Goal: Task Accomplishment & Management: Complete application form

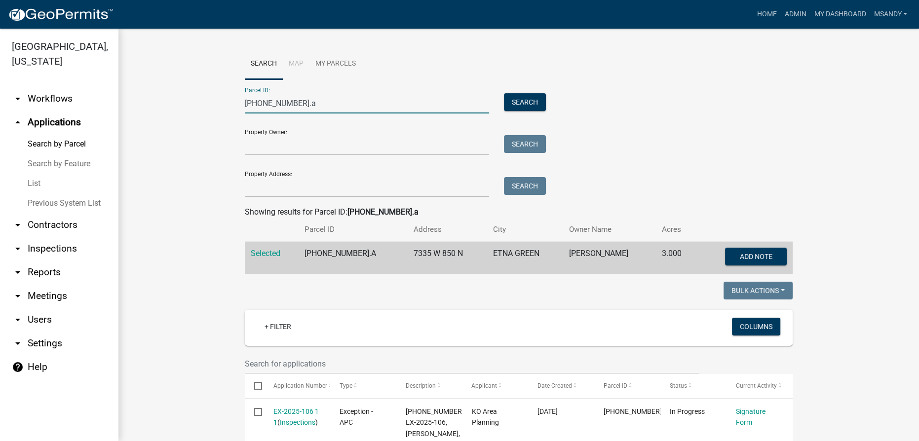
drag, startPoint x: 314, startPoint y: 102, endPoint x: 162, endPoint y: 96, distance: 152.2
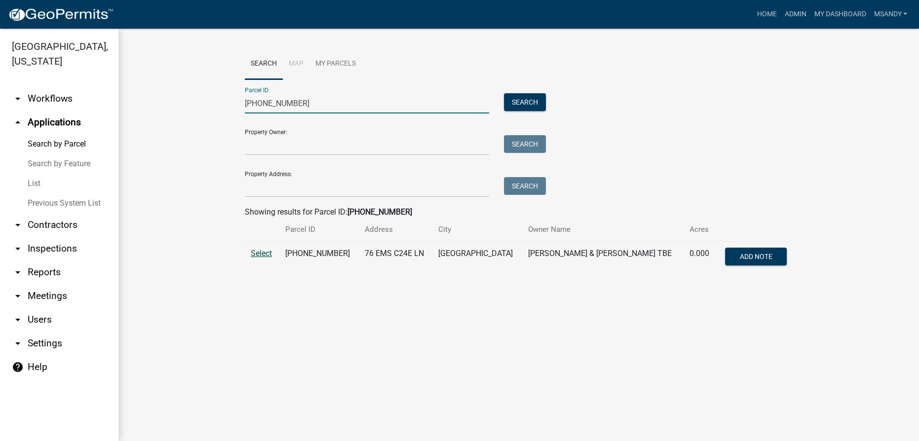
type input "[PHONE_NUMBER]"
click at [263, 257] on span "Select" at bounding box center [261, 253] width 21 height 9
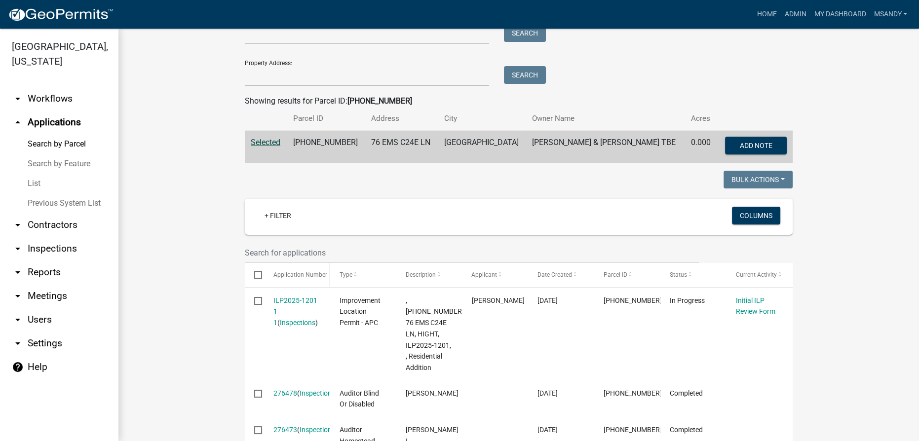
scroll to position [134, 0]
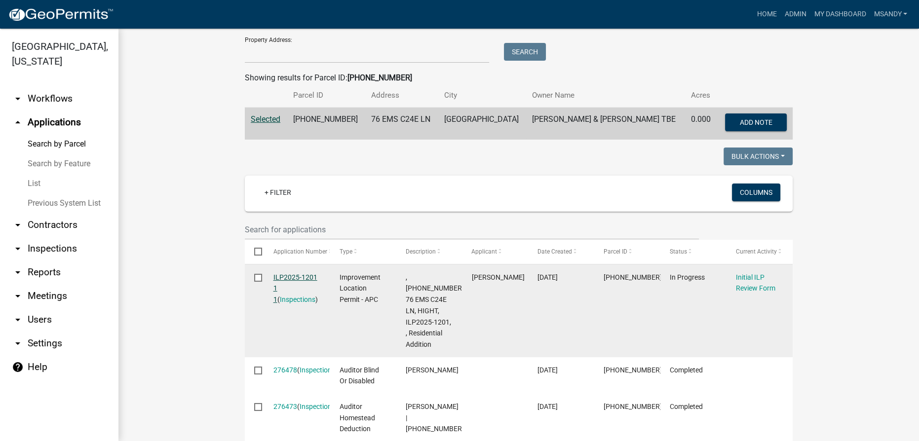
click at [291, 279] on link "ILP2025-1201 1 1" at bounding box center [296, 289] width 44 height 31
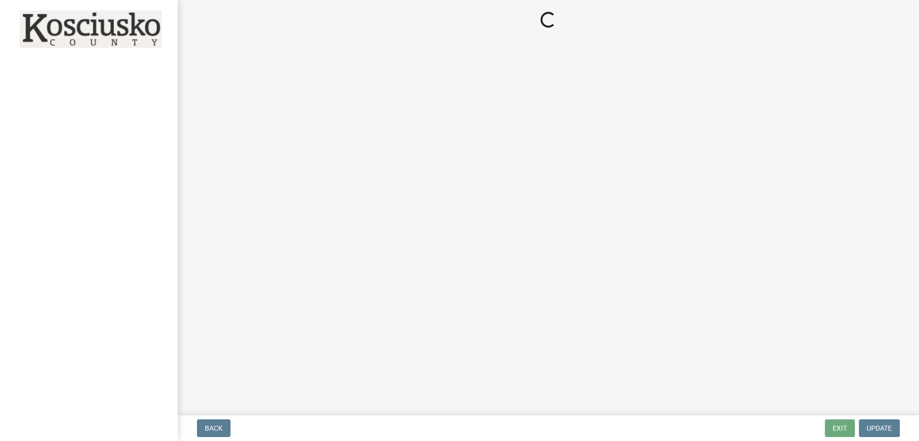
select select "c872cdc8-ca01-49f1-a213-e4b05fa58cd2"
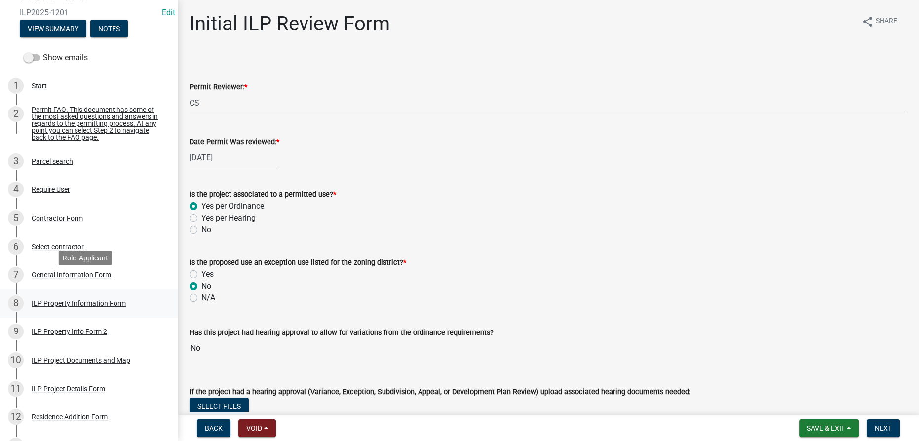
scroll to position [134, 0]
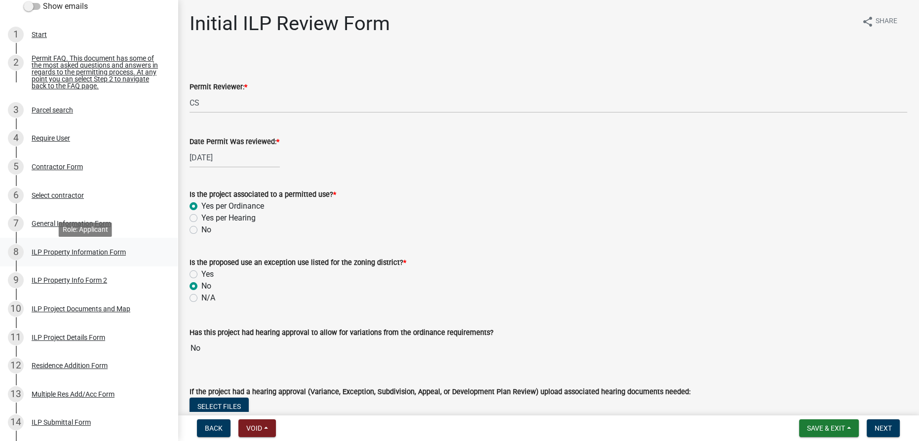
click at [79, 260] on div "8 ILP Property Information Form" at bounding box center [85, 252] width 154 height 16
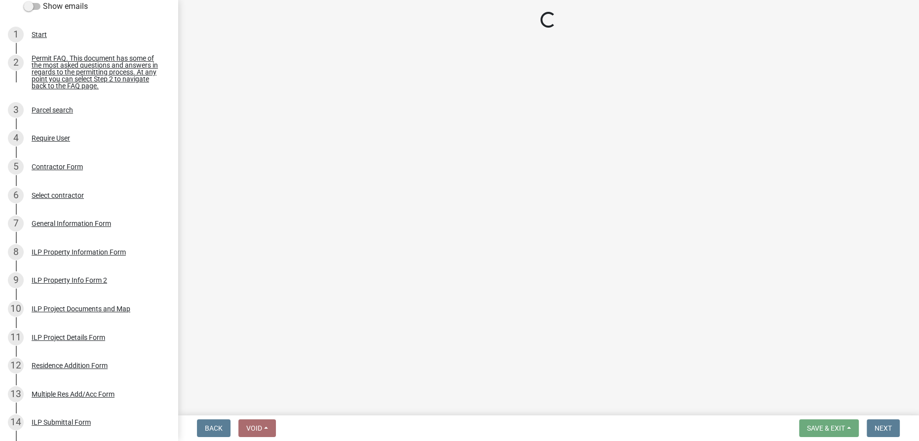
select select "ce5e5af6-c6c5-4687-8c03-18a23ec22597"
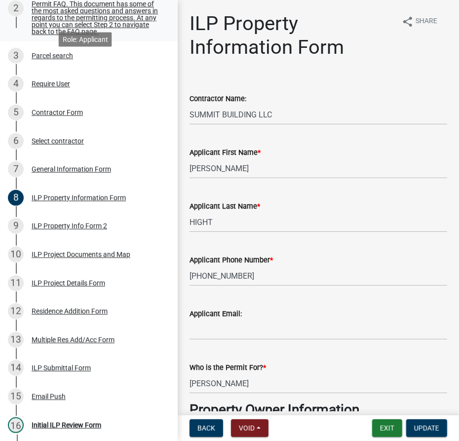
scroll to position [106, 0]
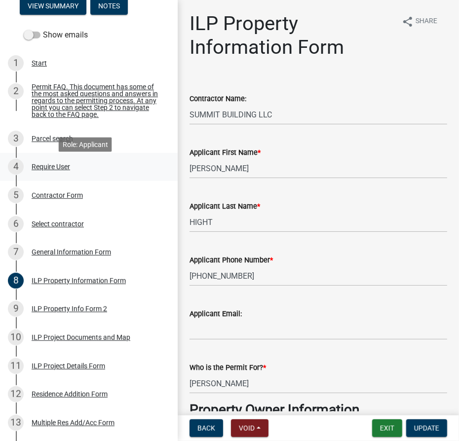
click at [59, 170] on div "Require User" at bounding box center [51, 166] width 39 height 7
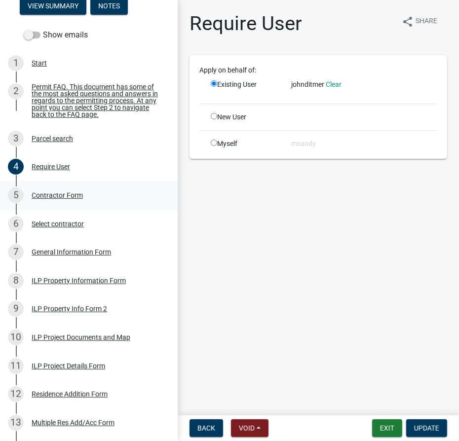
click at [56, 197] on div "Contractor Form" at bounding box center [57, 195] width 51 height 7
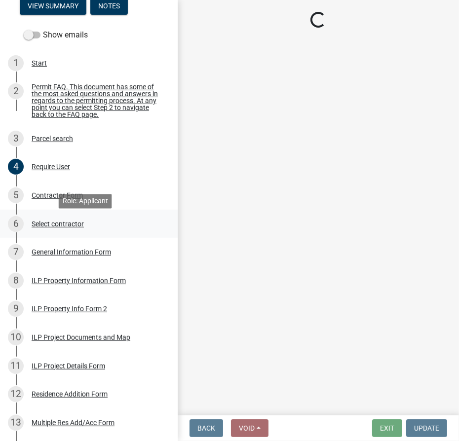
click at [55, 228] on div "Select contractor" at bounding box center [58, 224] width 52 height 7
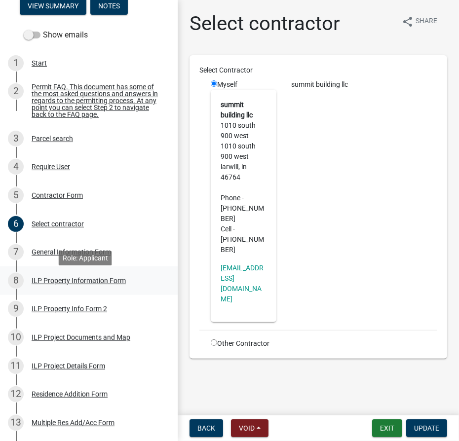
click at [58, 284] on div "ILP Property Information Form" at bounding box center [79, 280] width 94 height 7
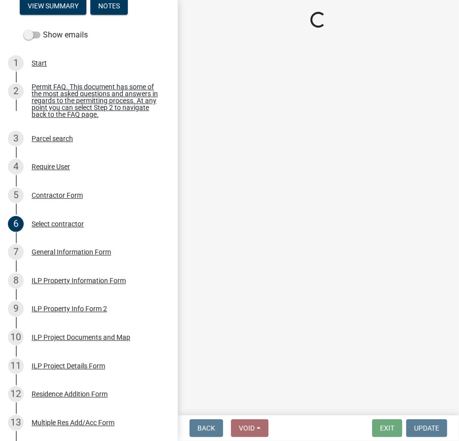
select select "ce5e5af6-c6c5-4687-8c03-18a23ec22597"
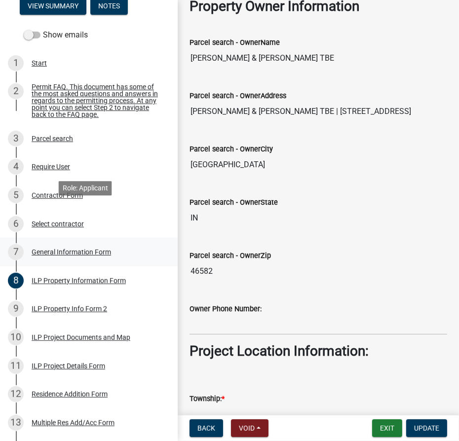
scroll to position [330, 0]
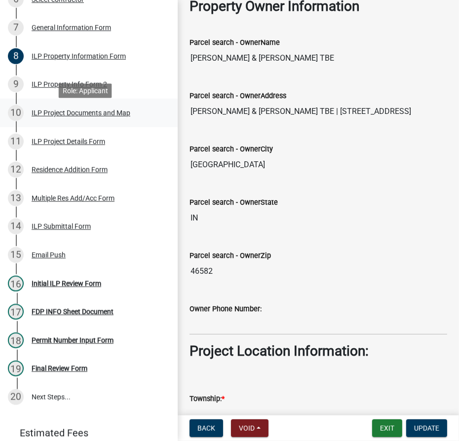
click at [64, 117] on div "ILP Project Documents and Map" at bounding box center [81, 113] width 99 height 7
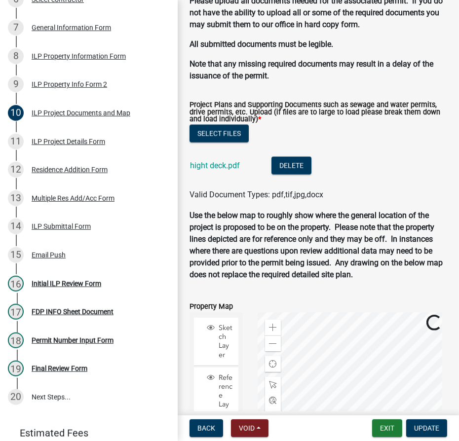
scroll to position [1212, 0]
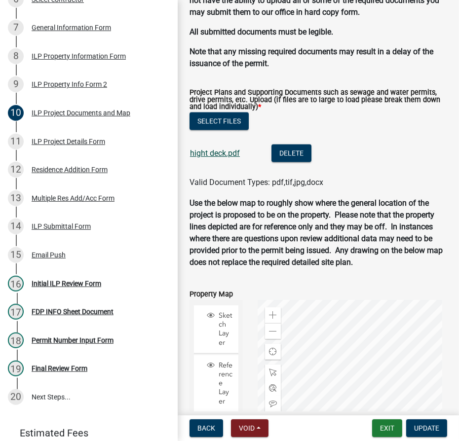
click at [233, 154] on link "hight deck.pdf" at bounding box center [215, 153] width 50 height 9
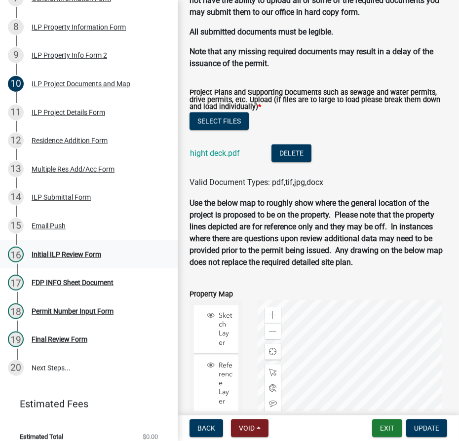
scroll to position [375, 0]
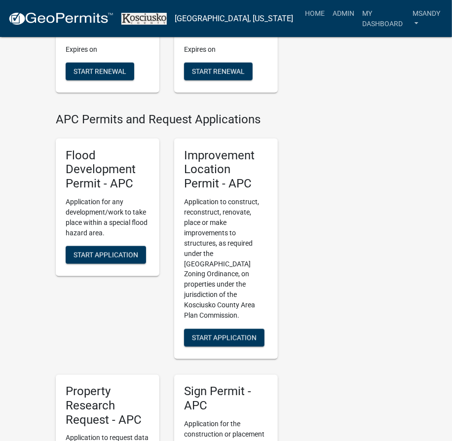
scroll to position [314, 0]
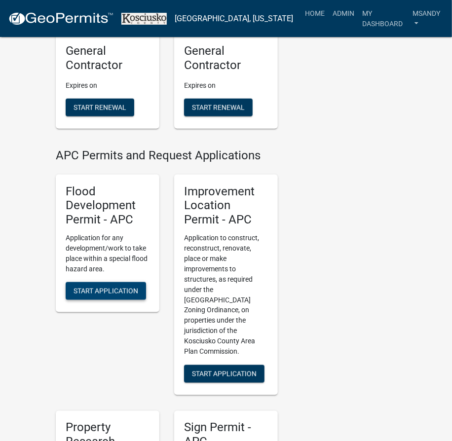
click at [84, 287] on span "Start Application" at bounding box center [106, 291] width 65 height 8
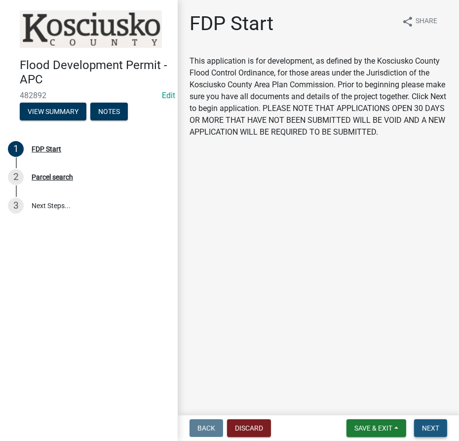
click at [439, 431] on span "Next" at bounding box center [430, 429] width 17 height 8
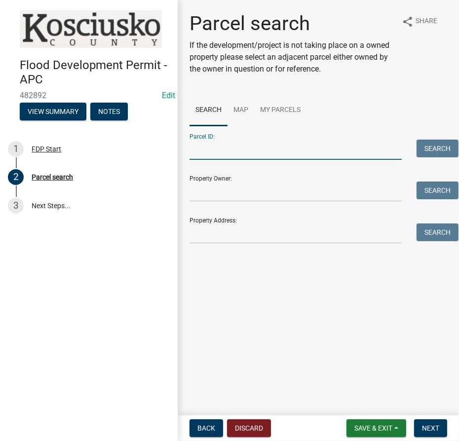
click at [270, 152] on input "Parcel ID:" at bounding box center [296, 150] width 212 height 20
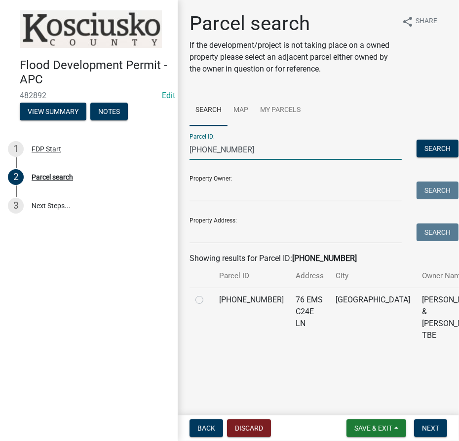
type input "[PHONE_NUMBER]"
click at [207, 294] on label at bounding box center [207, 294] width 0 height 0
click at [207, 301] on input "radio" at bounding box center [210, 297] width 6 height 6
radio input "true"
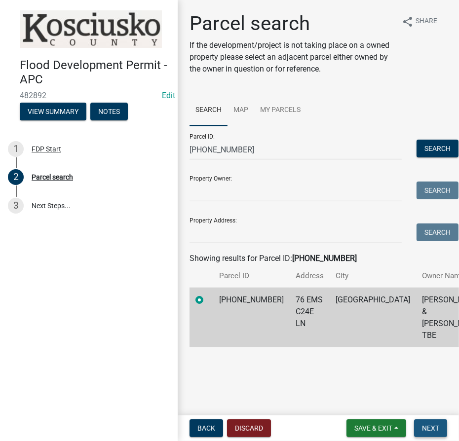
click at [432, 427] on span "Next" at bounding box center [430, 429] width 17 height 8
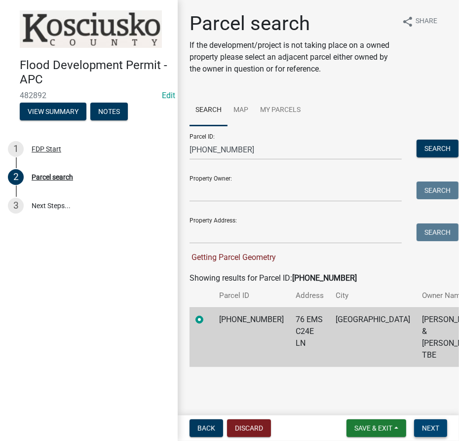
scroll to position [29, 0]
click at [444, 427] on button "Next" at bounding box center [430, 429] width 33 height 18
click at [427, 430] on span "Next" at bounding box center [430, 429] width 17 height 8
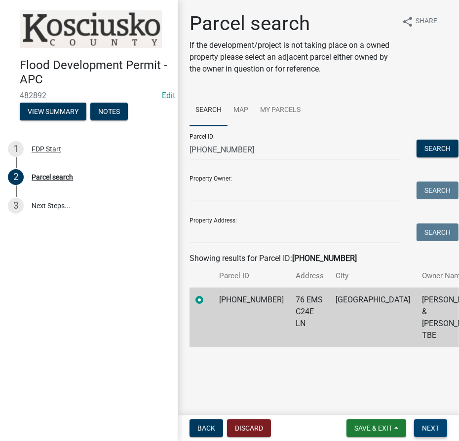
scroll to position [9, 0]
click at [431, 430] on span "Next" at bounding box center [430, 429] width 17 height 8
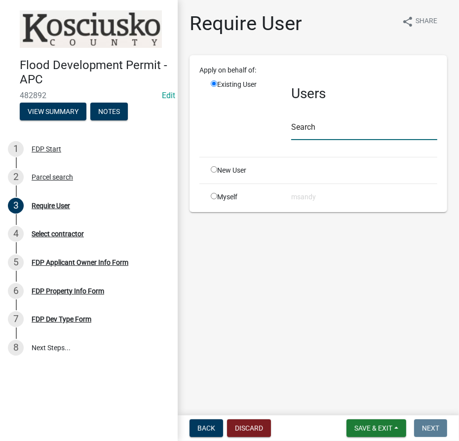
click at [326, 129] on input "text" at bounding box center [364, 130] width 146 height 20
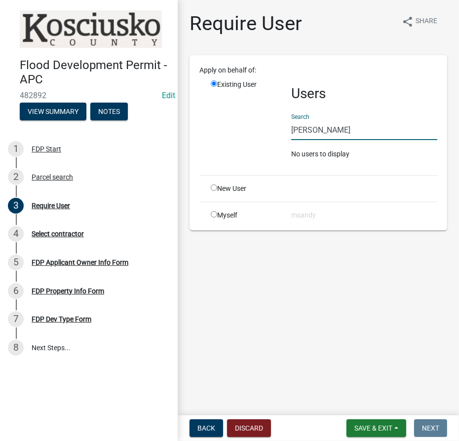
drag, startPoint x: 347, startPoint y: 131, endPoint x: 200, endPoint y: 129, distance: 146.6
click at [200, 129] on div "Apply on behalf of: Existing User Users Search [PERSON_NAME] No users to displa…" at bounding box center [318, 143] width 238 height 156
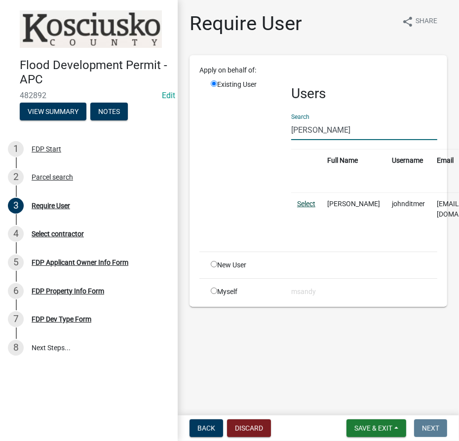
type input "[PERSON_NAME]"
click at [302, 202] on link "Select" at bounding box center [306, 204] width 18 height 8
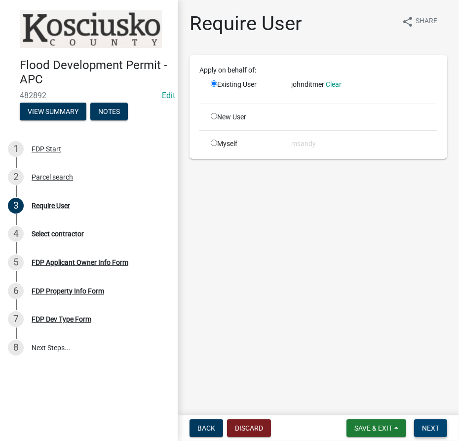
click at [438, 428] on span "Next" at bounding box center [430, 429] width 17 height 8
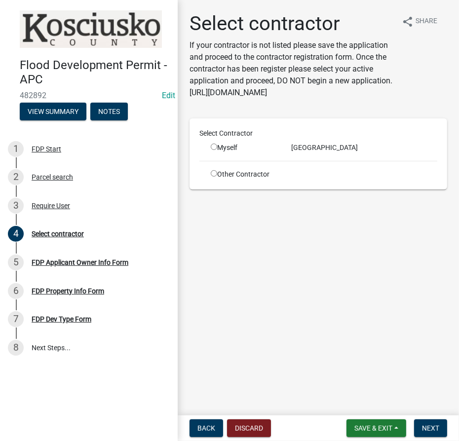
click at [212, 173] on input "radio" at bounding box center [214, 173] width 6 height 6
radio input "true"
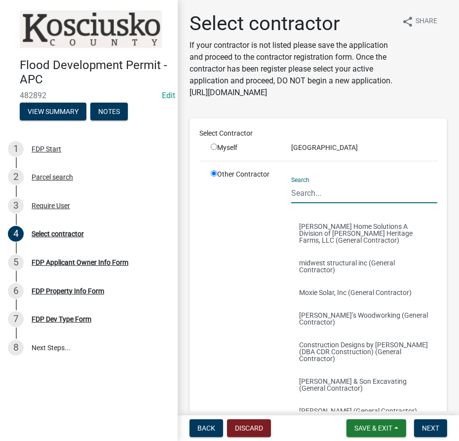
click at [309, 202] on input "Search" at bounding box center [364, 193] width 146 height 20
click at [346, 203] on input "Search" at bounding box center [364, 193] width 146 height 20
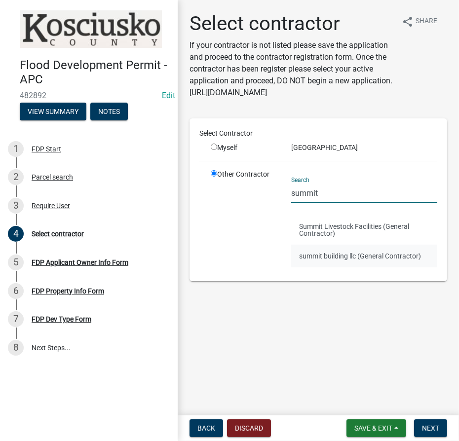
type input "summit"
click at [386, 262] on button "summit building llc (General Contractor)" at bounding box center [364, 256] width 146 height 23
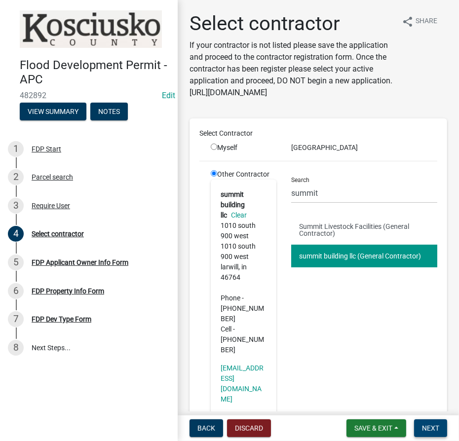
click at [430, 427] on span "Next" at bounding box center [430, 429] width 17 height 8
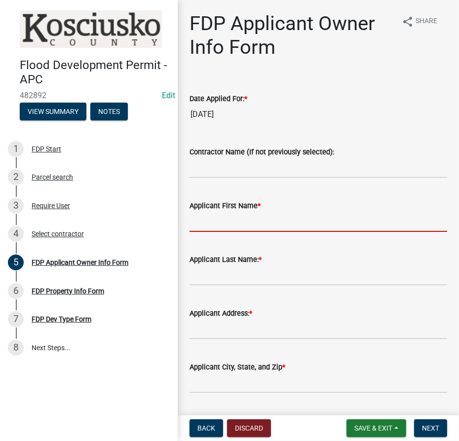
click at [233, 217] on input "Applicant First Name *" at bounding box center [319, 222] width 258 height 20
type input "[PERSON_NAME]"
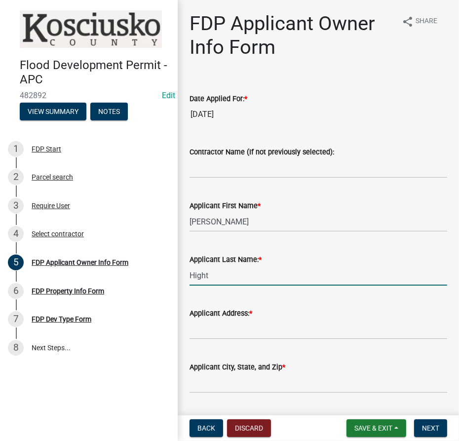
type input "Hight"
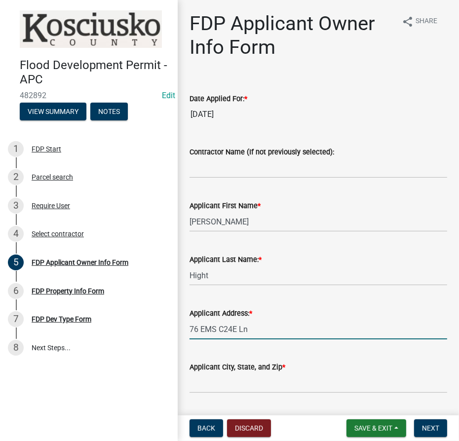
type input "76 EMS C24E Ln"
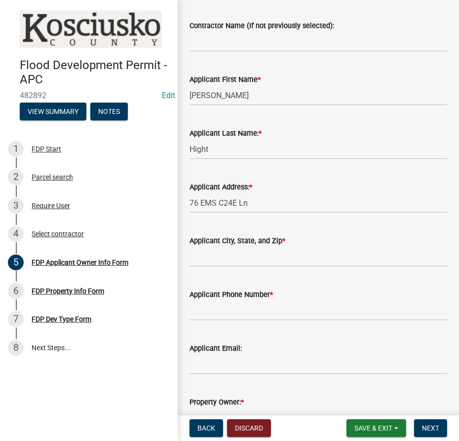
scroll to position [134, 0]
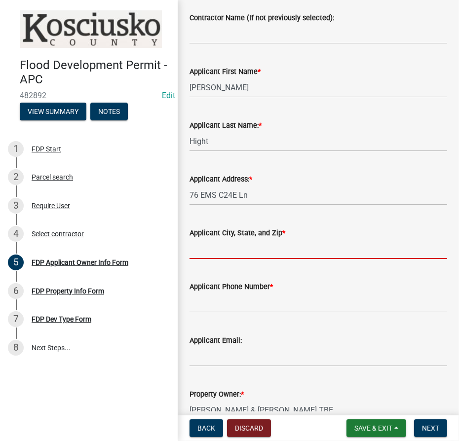
click at [234, 251] on input "Applicant City, State, and Zip *" at bounding box center [319, 249] width 258 height 20
type input "7"
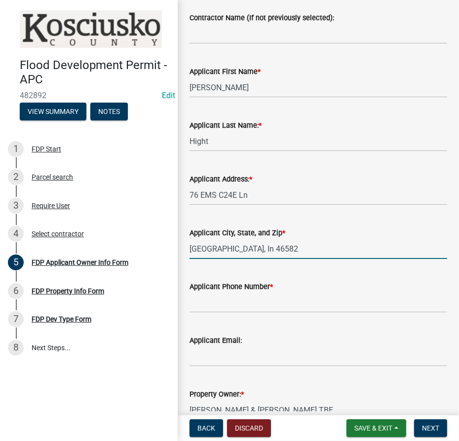
type input "[GEOGRAPHIC_DATA], In 46582"
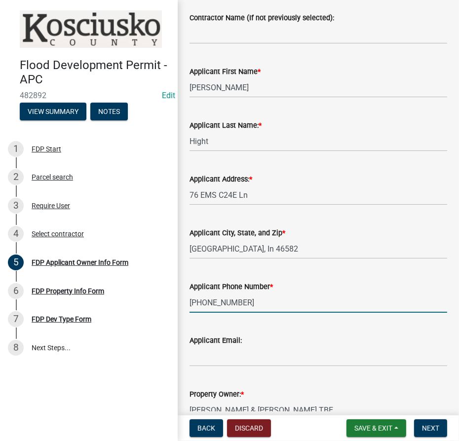
type input "[PHONE_NUMBER]"
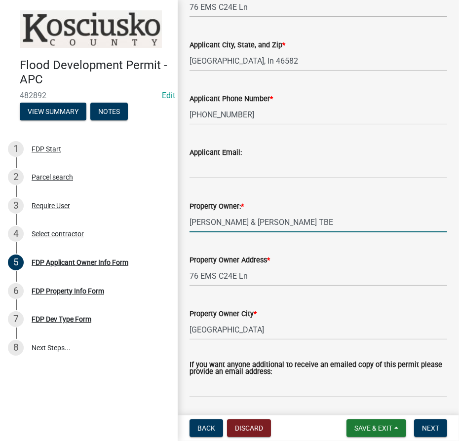
scroll to position [354, 0]
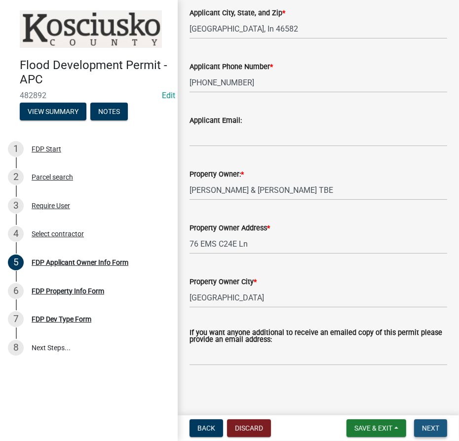
click at [427, 428] on span "Next" at bounding box center [430, 429] width 17 height 8
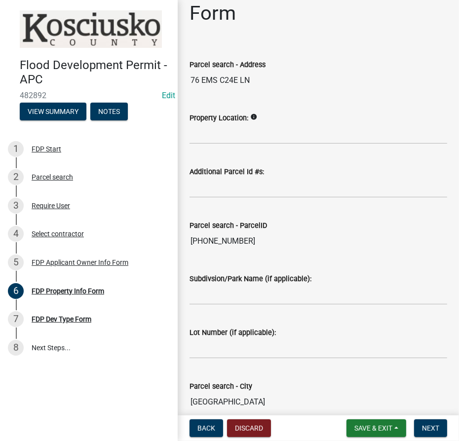
scroll to position [80, 0]
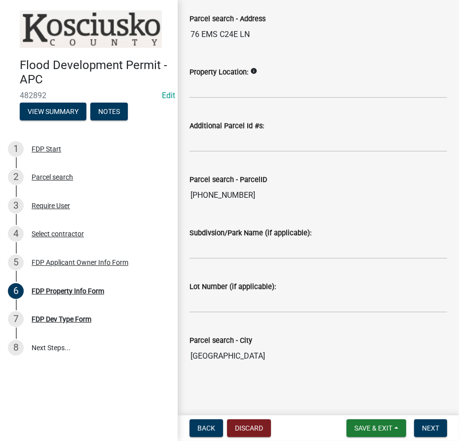
click at [328, 268] on div "Lot Number (if applicable):" at bounding box center [319, 290] width 258 height 46
click at [429, 425] on span "Next" at bounding box center [430, 429] width 17 height 8
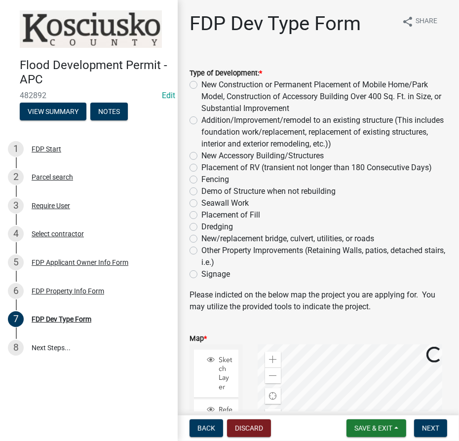
click at [201, 119] on label "Addition/Improvement/remodel to an existing structure (This includes foundation…" at bounding box center [324, 133] width 246 height 36
click at [201, 119] on input "Addition/Improvement/remodel to an existing structure (This includes foundation…" at bounding box center [204, 118] width 6 height 6
radio input "true"
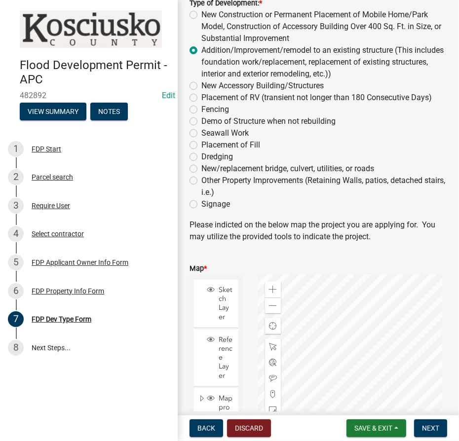
scroll to position [134, 0]
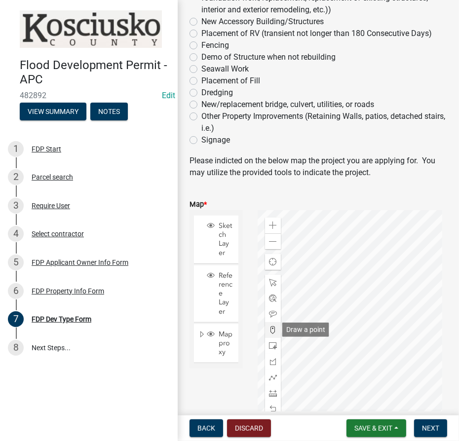
click at [273, 330] on span at bounding box center [273, 330] width 8 height 8
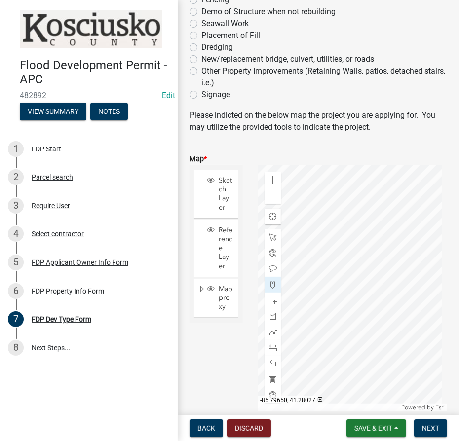
click at [321, 291] on div at bounding box center [353, 288] width 190 height 247
click at [434, 427] on span "Next" at bounding box center [430, 429] width 17 height 8
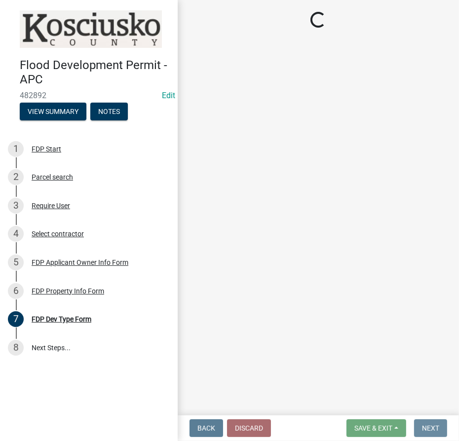
scroll to position [0, 0]
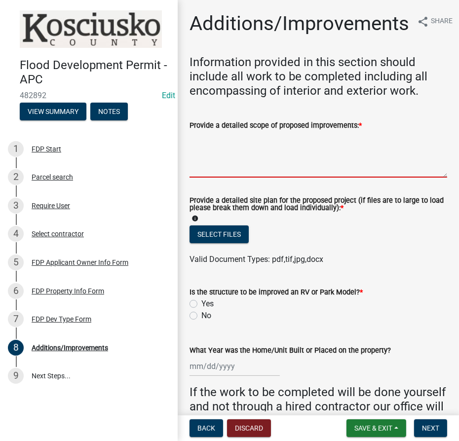
drag, startPoint x: 216, startPoint y: 141, endPoint x: 209, endPoint y: 144, distance: 7.7
click at [216, 143] on textarea "Provide a detailed scope of proposed improvements: *" at bounding box center [319, 154] width 258 height 46
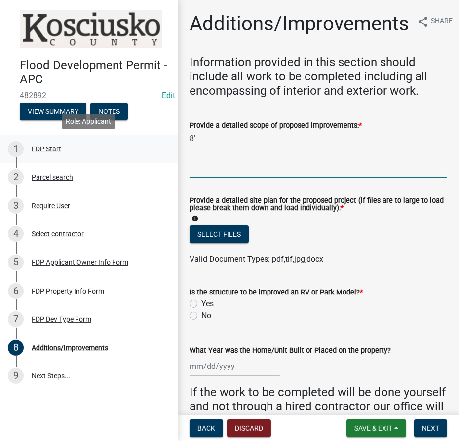
type textarea "8"
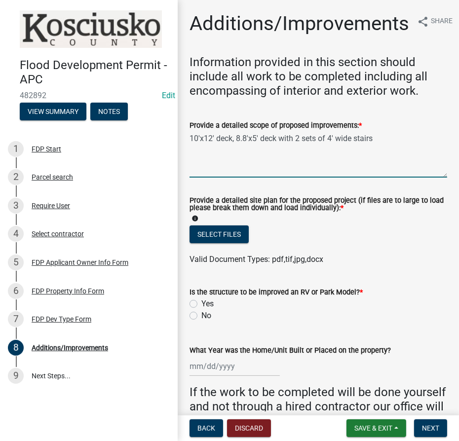
type textarea "10'x12' deck, 8.8'x5' deck with 2 sets of 4' wide stairs"
click at [201, 316] on label "No" at bounding box center [206, 316] width 10 height 12
click at [201, 316] on input "No" at bounding box center [204, 313] width 6 height 6
radio input "true"
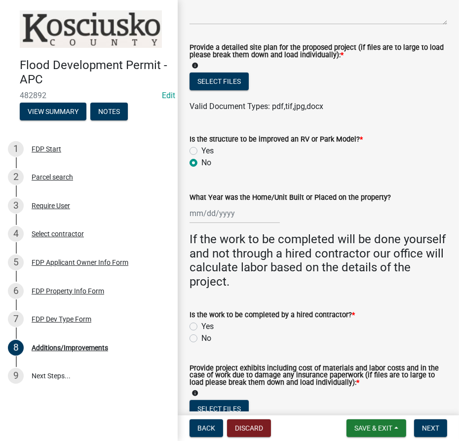
scroll to position [179, 0]
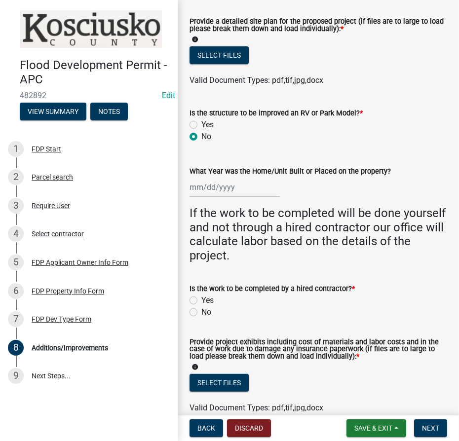
select select "9"
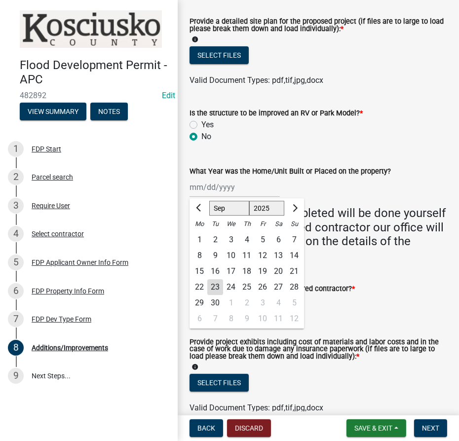
click at [208, 186] on div "[PERSON_NAME] Feb Mar Apr [PERSON_NAME][DATE] Oct Nov [DATE] 1526 1527 1528 152…" at bounding box center [235, 187] width 90 height 20
click at [252, 209] on select "1525 1526 1527 1528 1529 1530 1531 1532 1533 1534 1535 1536 1537 1538 1539 1540…" at bounding box center [267, 208] width 36 height 15
select select "2005"
click at [249, 201] on select "1525 1526 1527 1528 1529 1530 1531 1532 1533 1534 1535 1536 1537 1538 1539 1540…" at bounding box center [267, 208] width 36 height 15
click at [218, 206] on select "Jan Feb Mar Apr May Jun [DATE] Aug Sep Oct Nov Dec" at bounding box center [229, 208] width 40 height 15
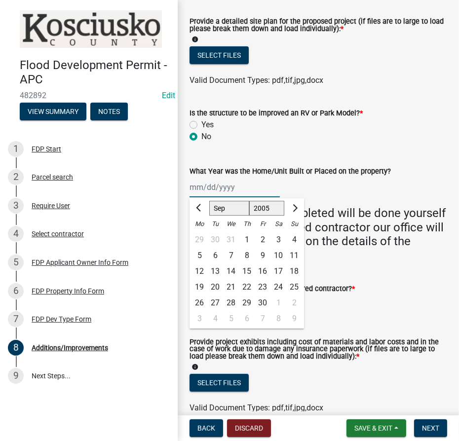
click at [218, 206] on select "Jan Feb Mar Apr May Jun [DATE] Aug Sep Oct Nov Dec" at bounding box center [229, 208] width 40 height 15
click at [221, 206] on select "Jan Feb Mar Apr May Jun [DATE] Aug Sep Oct Nov Dec" at bounding box center [229, 208] width 40 height 15
select select "2"
click at [209, 201] on select "Jan Feb Mar Apr May Jun [DATE] Aug Sep Oct Nov Dec" at bounding box center [229, 208] width 40 height 15
click at [261, 284] on div "25" at bounding box center [263, 287] width 16 height 16
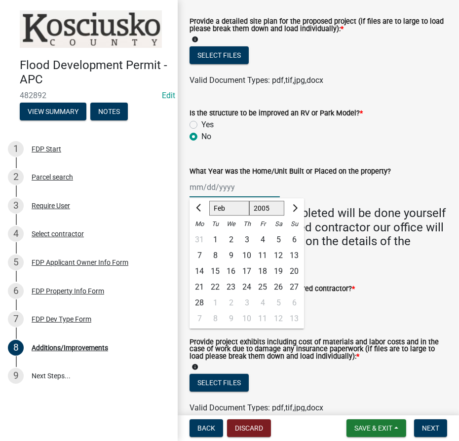
type input "[DATE]"
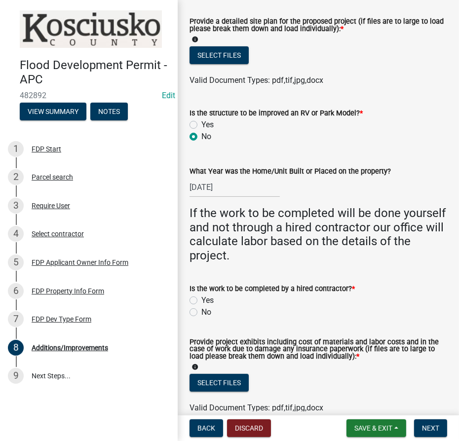
click at [201, 312] on label "No" at bounding box center [206, 313] width 10 height 12
click at [201, 312] on input "No" at bounding box center [204, 310] width 6 height 6
radio input "true"
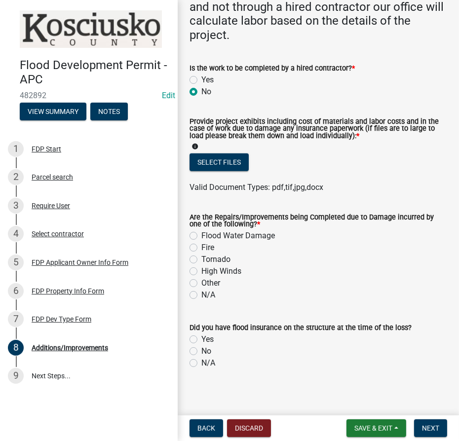
scroll to position [404, 0]
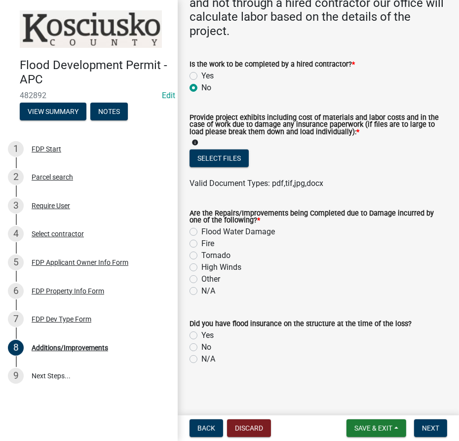
click at [201, 288] on label "N/A" at bounding box center [208, 291] width 14 height 12
click at [201, 288] on input "N/A" at bounding box center [204, 288] width 6 height 6
radio input "true"
click at [201, 359] on label "N/A" at bounding box center [208, 360] width 14 height 12
click at [201, 359] on input "N/A" at bounding box center [204, 357] width 6 height 6
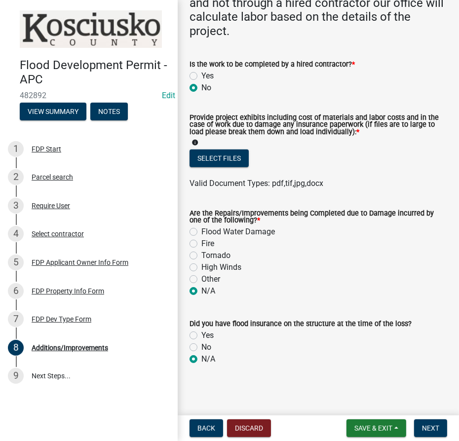
radio input "true"
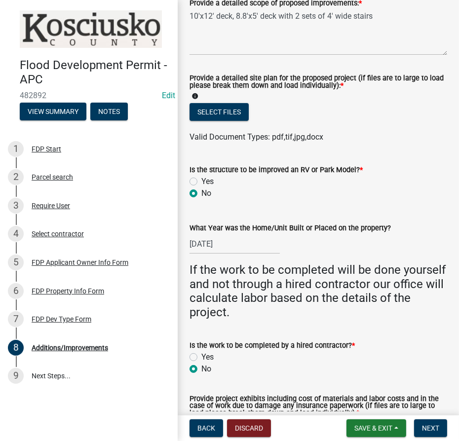
scroll to position [0, 0]
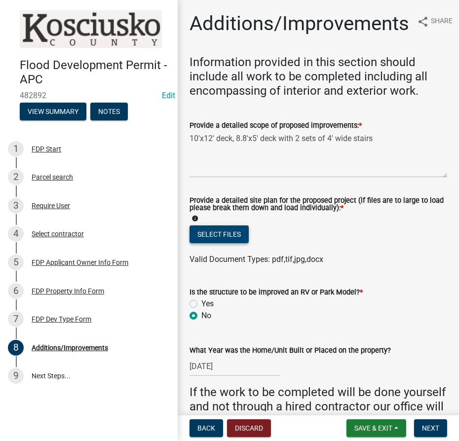
click at [221, 233] on button "Select files" at bounding box center [219, 235] width 59 height 18
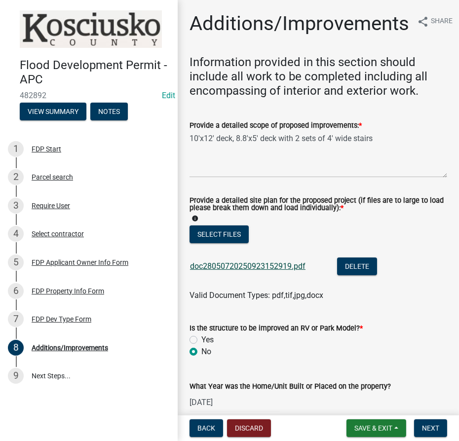
click at [280, 264] on link "doc28050720250923152919.pdf" at bounding box center [248, 266] width 116 height 9
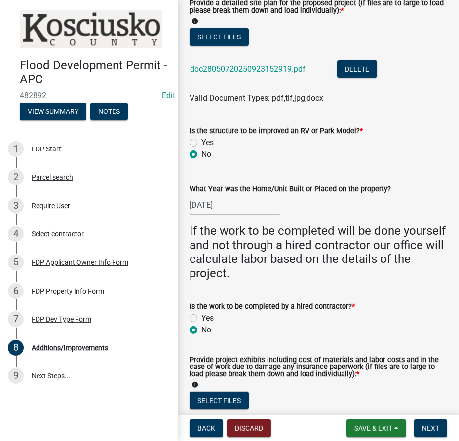
scroll to position [269, 0]
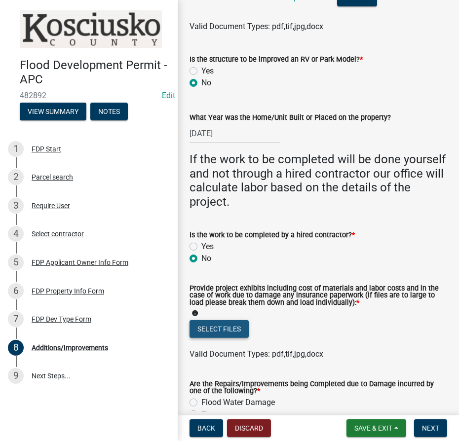
click at [228, 336] on button "Select files" at bounding box center [219, 329] width 59 height 18
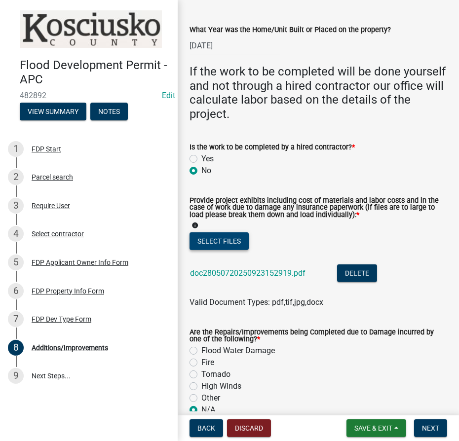
scroll to position [477, 0]
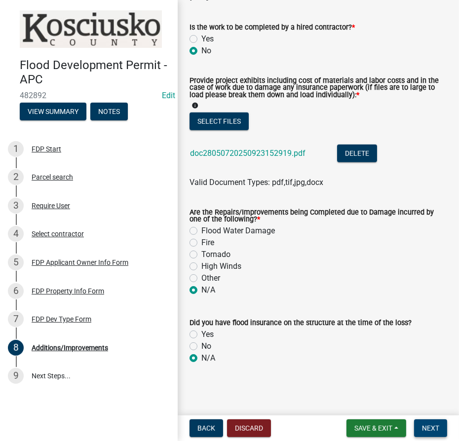
click at [424, 432] on span "Next" at bounding box center [430, 429] width 17 height 8
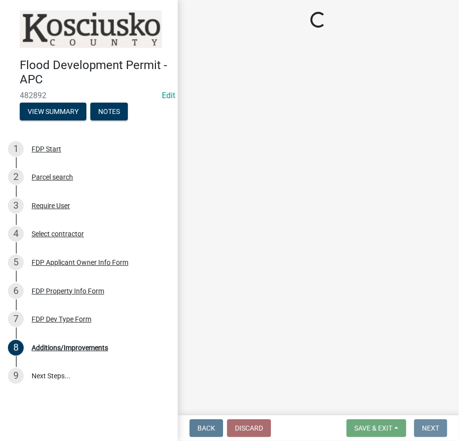
scroll to position [0, 0]
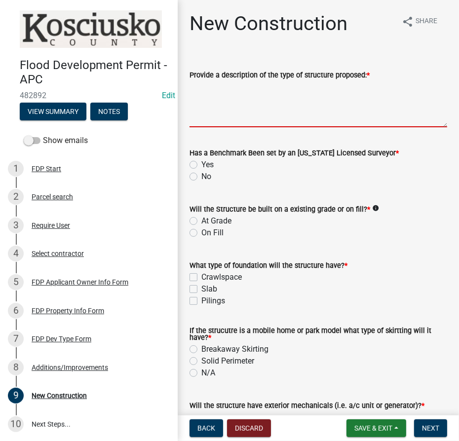
click at [204, 91] on textarea "Provide a description of the type of structure proposed: *" at bounding box center [319, 104] width 258 height 46
click at [348, 432] on button "Save & Exit" at bounding box center [377, 429] width 60 height 18
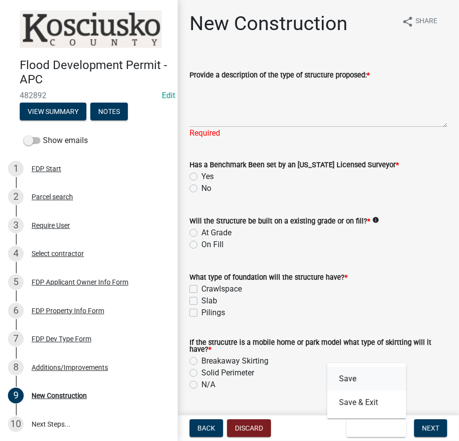
click at [352, 385] on button "Save" at bounding box center [366, 379] width 79 height 24
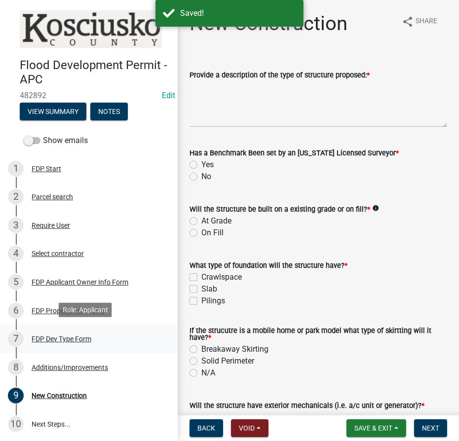
click at [71, 336] on div "FDP Dev Type Form" at bounding box center [62, 339] width 60 height 7
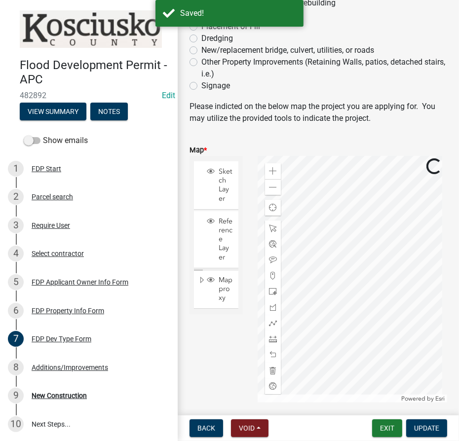
scroll to position [227, 0]
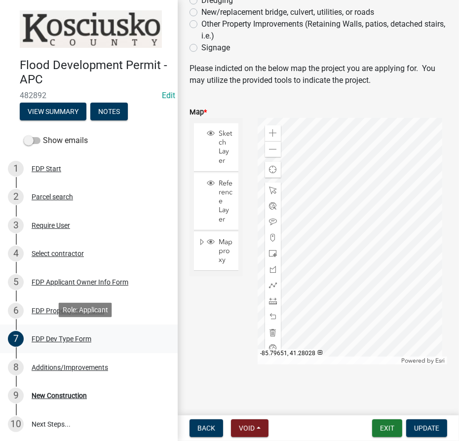
click at [49, 339] on div "FDP Dev Type Form" at bounding box center [62, 339] width 60 height 7
click at [63, 336] on div "FDP Dev Type Form" at bounding box center [62, 339] width 60 height 7
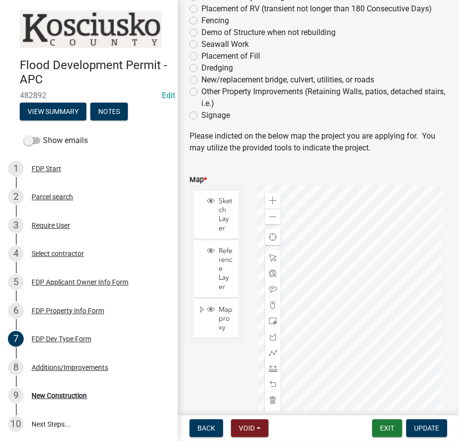
scroll to position [47, 0]
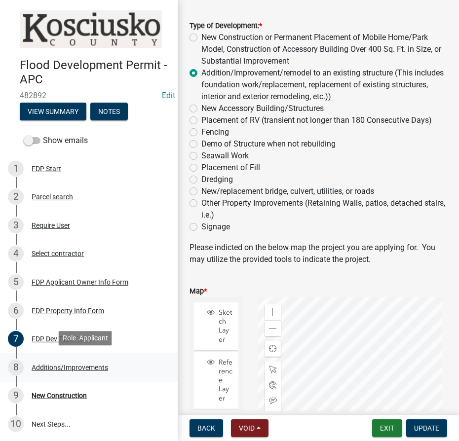
click at [42, 370] on div "8 Additions/Improvements" at bounding box center [85, 368] width 154 height 16
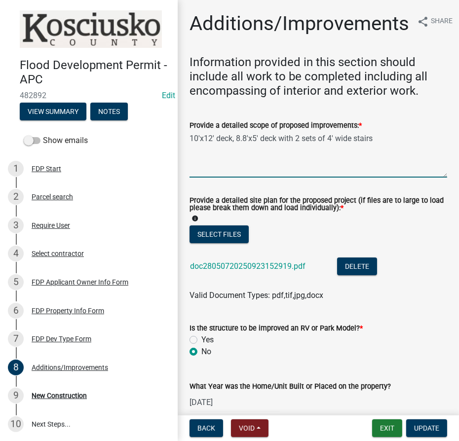
drag, startPoint x: 383, startPoint y: 143, endPoint x: 182, endPoint y: 134, distance: 201.1
click at [182, 134] on div "Additions/Improvements share Share Information provided in this section should …" at bounding box center [318, 435] width 281 height 847
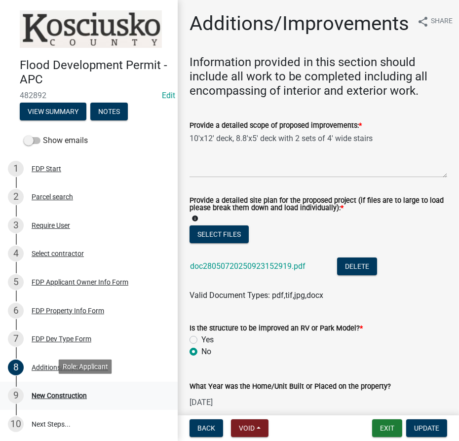
click at [45, 393] on div "New Construction" at bounding box center [59, 396] width 55 height 7
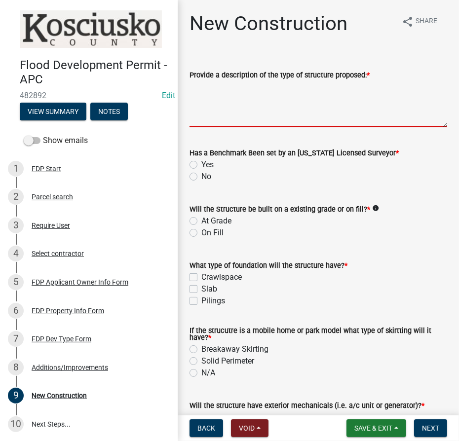
click at [280, 98] on textarea "Provide a description of the type of structure proposed: *" at bounding box center [319, 104] width 258 height 46
paste textarea "10'x12' deck, 8.8'x5' deck with 2 sets of 4' wide stairs"
type textarea "10'x12' deck, 8.8'x5' deck with 2 sets of 4' wide stairs"
click at [201, 175] on label "No" at bounding box center [206, 177] width 10 height 12
click at [201, 175] on input "No" at bounding box center [204, 174] width 6 height 6
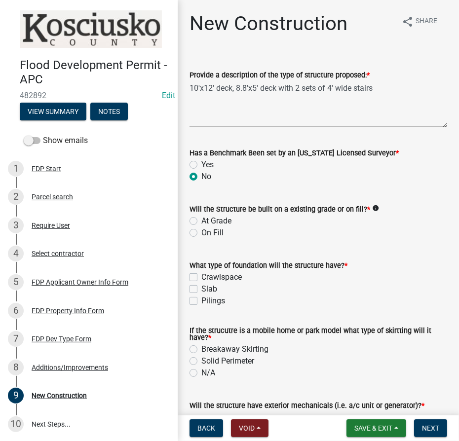
radio input "true"
click at [201, 221] on label "At Grade" at bounding box center [216, 221] width 30 height 12
click at [201, 221] on input "At Grade" at bounding box center [204, 218] width 6 height 6
radio input "true"
click at [201, 302] on label "Pilings" at bounding box center [213, 301] width 24 height 12
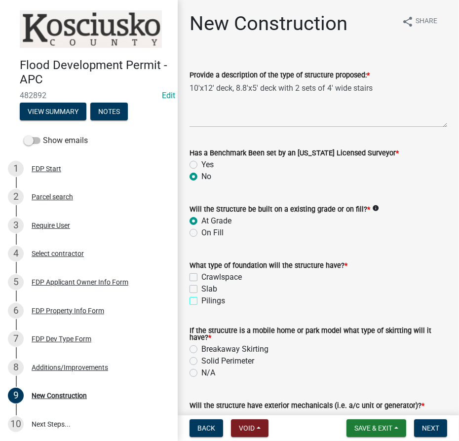
click at [201, 302] on input "Pilings" at bounding box center [204, 298] width 6 height 6
checkbox input "true"
checkbox input "false"
checkbox input "true"
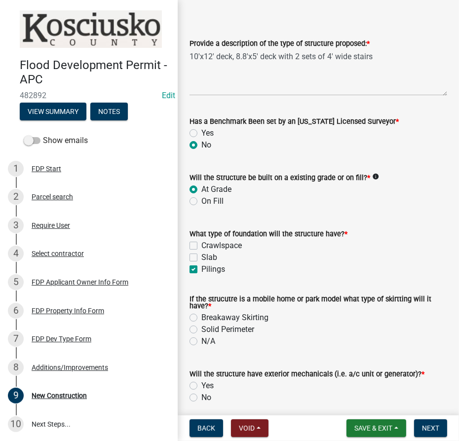
scroll to position [44, 0]
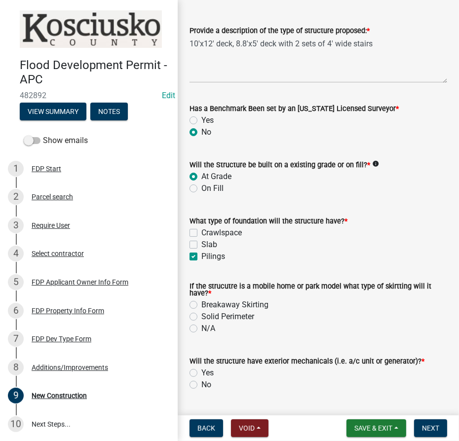
click at [201, 328] on label "N/A" at bounding box center [208, 329] width 14 height 12
click at [201, 328] on input "N/A" at bounding box center [204, 326] width 6 height 6
radio input "true"
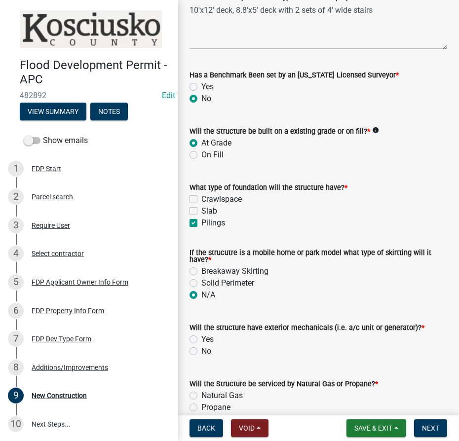
scroll to position [139, 0]
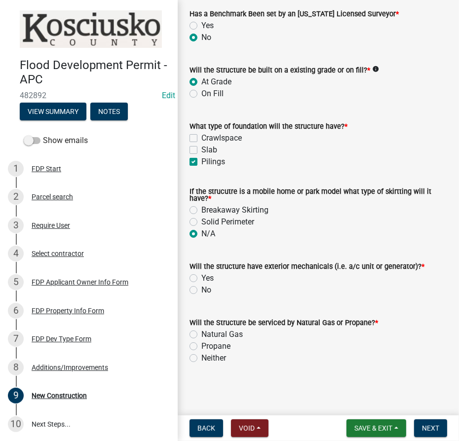
click at [201, 290] on label "No" at bounding box center [206, 290] width 10 height 12
click at [201, 290] on input "No" at bounding box center [204, 287] width 6 height 6
radio input "true"
click at [201, 360] on label "Neither" at bounding box center [213, 359] width 25 height 12
click at [201, 359] on input "Neither" at bounding box center [204, 356] width 6 height 6
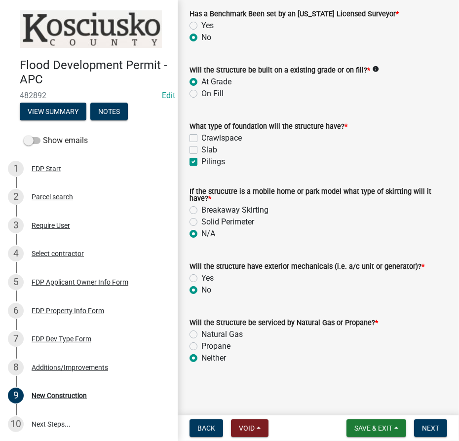
radio input "true"
click at [417, 429] on button "Next" at bounding box center [430, 429] width 33 height 18
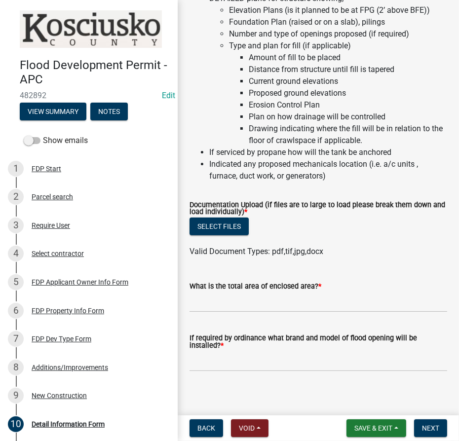
scroll to position [134, 0]
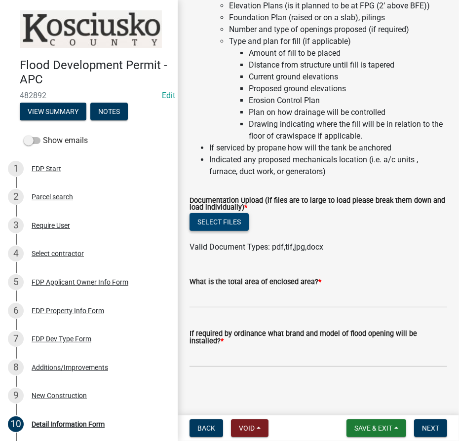
click at [225, 222] on button "Select files" at bounding box center [219, 222] width 59 height 18
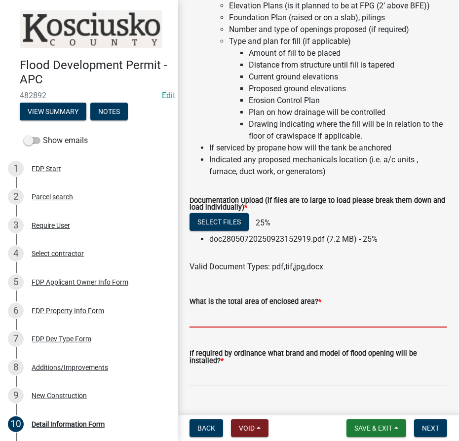
click at [270, 314] on input "text" at bounding box center [319, 318] width 258 height 20
type input "0"
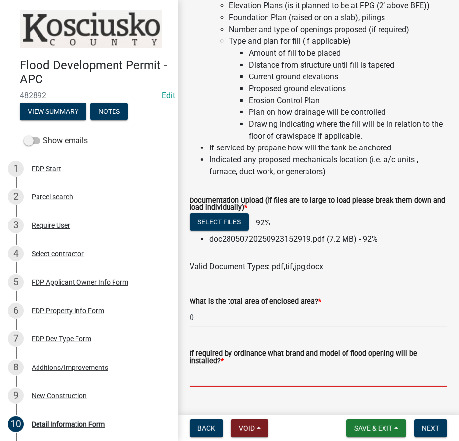
click at [200, 382] on input "If required by ordinance what brand and model of flood opening will be installe…" at bounding box center [319, 377] width 258 height 20
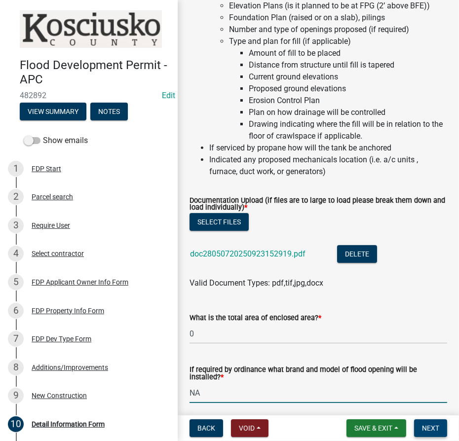
type input "NA"
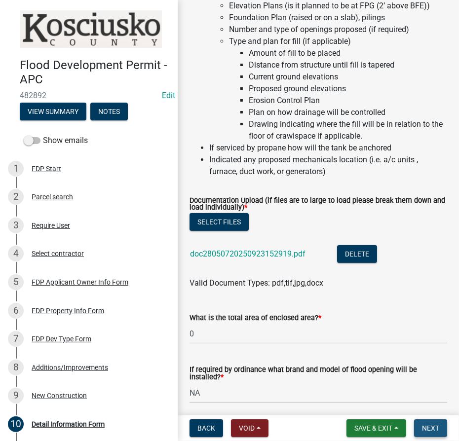
click at [425, 429] on span "Next" at bounding box center [430, 429] width 17 height 8
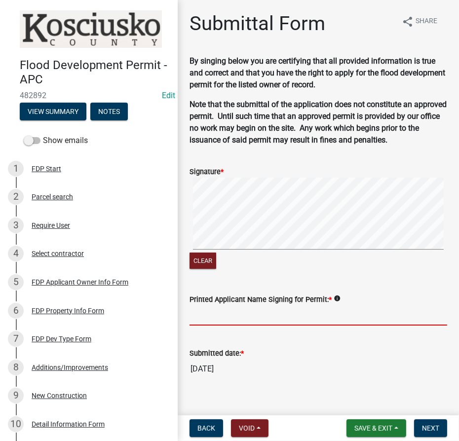
drag, startPoint x: 230, startPoint y: 323, endPoint x: 236, endPoint y: 310, distance: 14.6
click at [231, 322] on input "Printed Applicant Name Signing for Permit: *" at bounding box center [319, 316] width 258 height 20
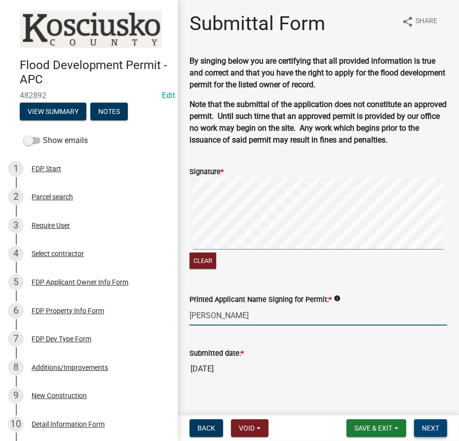
type input "[PERSON_NAME]"
click at [435, 425] on span "Next" at bounding box center [430, 429] width 17 height 8
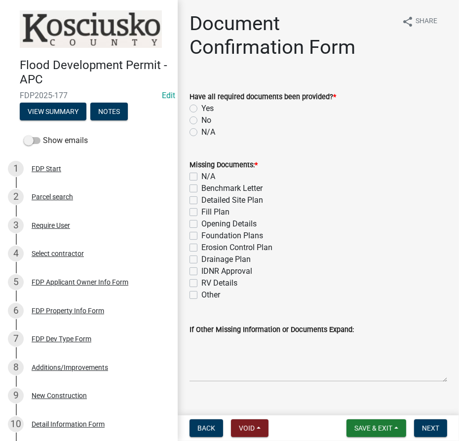
click at [201, 108] on label "Yes" at bounding box center [207, 109] width 12 height 12
click at [201, 108] on input "Yes" at bounding box center [204, 106] width 6 height 6
radio input "true"
click at [201, 175] on label "N/A" at bounding box center [208, 177] width 14 height 12
click at [201, 175] on input "N/A" at bounding box center [204, 174] width 6 height 6
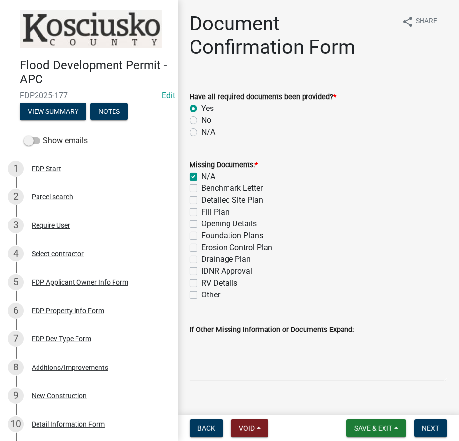
checkbox input "true"
checkbox input "false"
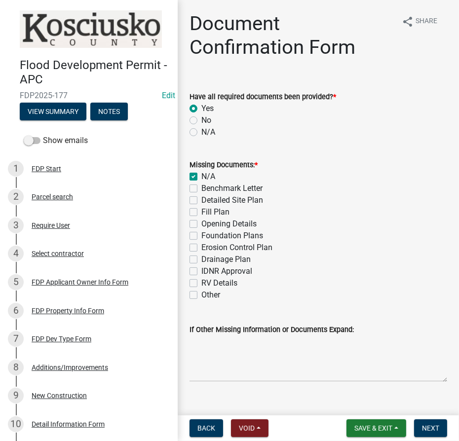
checkbox input "false"
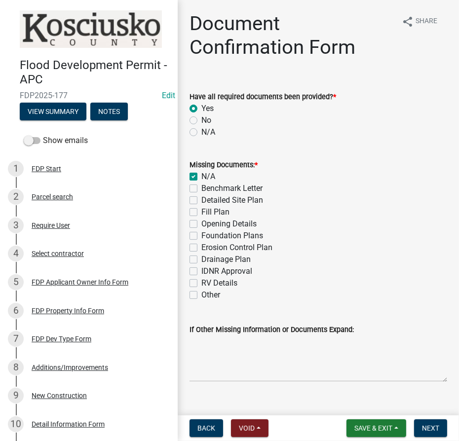
checkbox input "false"
click at [431, 428] on span "Next" at bounding box center [430, 429] width 17 height 8
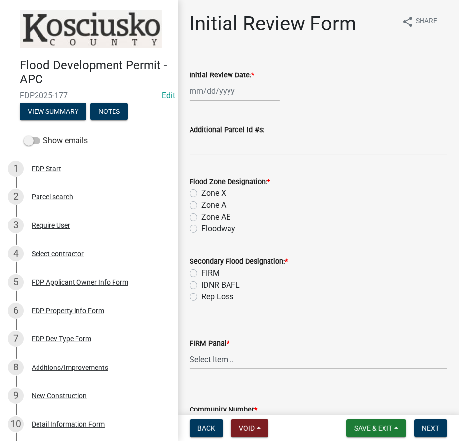
select select "9"
select select "2025"
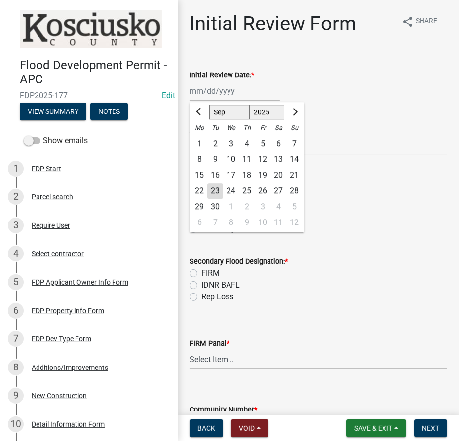
click at [240, 95] on div "[PERSON_NAME] Feb Mar Apr [PERSON_NAME][DATE] Oct Nov [DATE] 1526 1527 1528 152…" at bounding box center [235, 91] width 90 height 20
click at [217, 190] on div "23" at bounding box center [215, 191] width 16 height 16
type input "[DATE]"
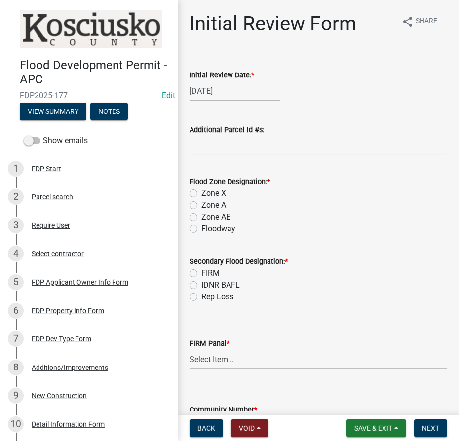
click at [201, 218] on label "Zone AE" at bounding box center [215, 217] width 29 height 12
click at [201, 218] on input "Zone AE" at bounding box center [204, 214] width 6 height 6
radio input "true"
click at [201, 206] on label "Zone A" at bounding box center [213, 205] width 25 height 12
click at [201, 206] on input "Zone A" at bounding box center [204, 202] width 6 height 6
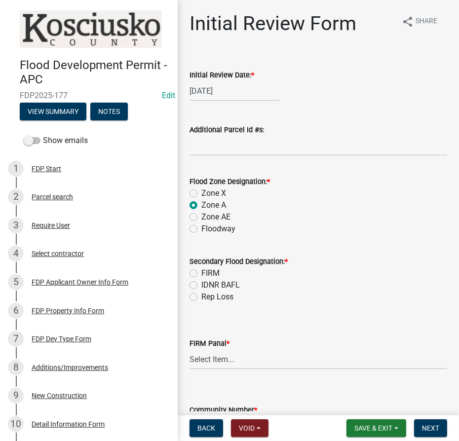
radio input "true"
click at [201, 272] on label "FIRM" at bounding box center [210, 274] width 18 height 12
click at [201, 272] on input "FIRM" at bounding box center [204, 271] width 6 height 6
radio input "true"
click at [231, 360] on select "Select Item... 0020 0040 0045 0065 0067 0070 0086 0090 0095 0110 0120 0140 0145…" at bounding box center [319, 360] width 258 height 20
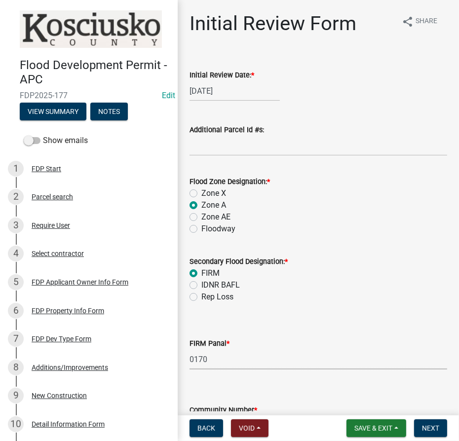
click at [190, 350] on select "Select Item... 0020 0040 0045 0065 0067 0070 0086 0090 0095 0110 0120 0140 0145…" at bounding box center [319, 360] width 258 height 20
select select "25c503ae-35d0-434d-9d8e-79d31c823306"
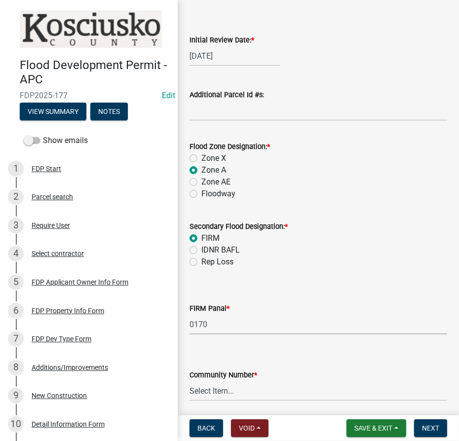
scroll to position [72, 0]
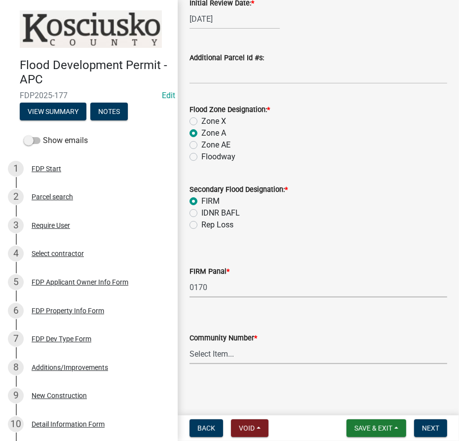
click at [218, 357] on select "Select Item... Kos Co - Unincop - 180121 Town of [GEOGRAPHIC_DATA] - 180382 Tow…" at bounding box center [319, 354] width 258 height 20
click at [190, 344] on select "Select Item... Kos Co - Unincop - 180121 Town of [GEOGRAPHIC_DATA] - 180382 Tow…" at bounding box center [319, 354] width 258 height 20
select select "1d0925c7-9c1e-4f6f-b7f6-1bc109fea0dc"
click at [438, 432] on span "Next" at bounding box center [430, 429] width 17 height 8
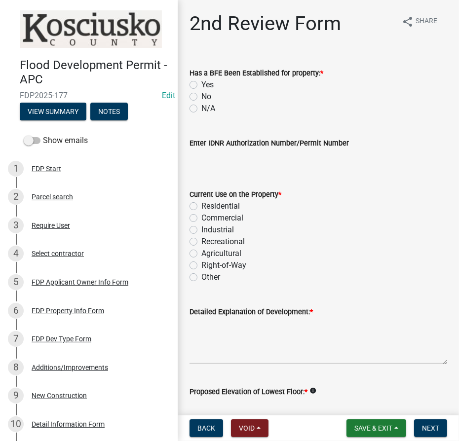
click at [201, 85] on label "Yes" at bounding box center [207, 85] width 12 height 12
click at [201, 85] on input "Yes" at bounding box center [204, 82] width 6 height 6
radio input "true"
click at [201, 207] on label "Residential" at bounding box center [220, 206] width 39 height 12
click at [201, 207] on input "Residential" at bounding box center [204, 203] width 6 height 6
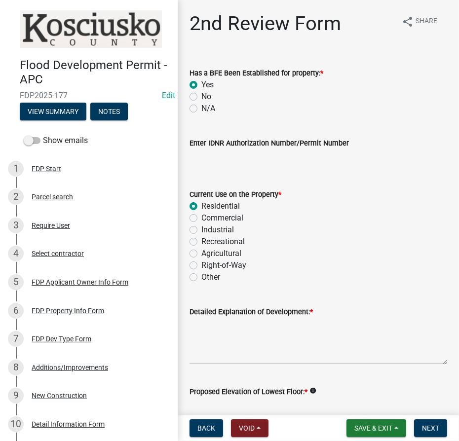
radio input "true"
click at [237, 346] on textarea "Detailed Explanation of Development: *" at bounding box center [319, 341] width 258 height 46
paste textarea "10'x12' deck, 8.8'x5' deck with 2 sets of 4' wide stairs"
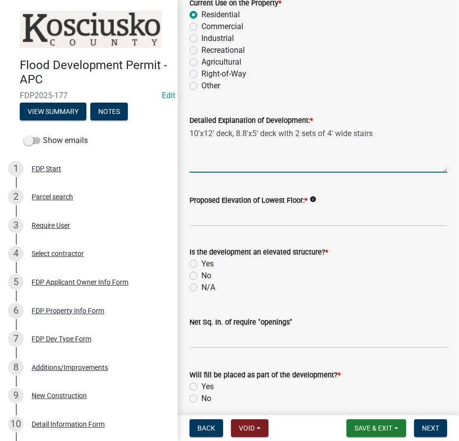
scroll to position [269, 0]
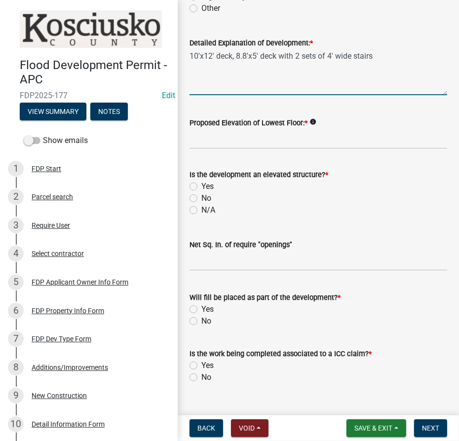
type textarea "10'x12' deck, 8.8'x5' deck with 2 sets of 4' wide stairs"
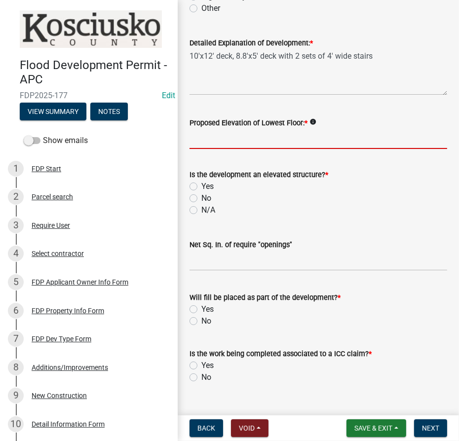
click at [201, 141] on input "Proposed Elevation of Lowest Floor: *" at bounding box center [319, 139] width 258 height 20
type input "N/A"
click at [201, 187] on label "Yes" at bounding box center [207, 187] width 12 height 12
click at [201, 187] on input "Yes" at bounding box center [204, 184] width 6 height 6
radio input "true"
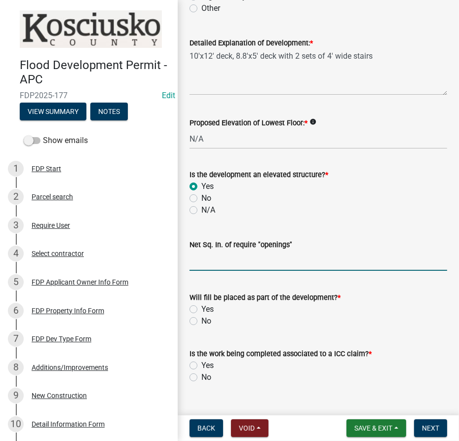
click at [206, 258] on input "text" at bounding box center [319, 261] width 258 height 20
type input "200"
click at [201, 322] on label "No" at bounding box center [206, 321] width 10 height 12
click at [201, 322] on input "No" at bounding box center [204, 318] width 6 height 6
radio input "true"
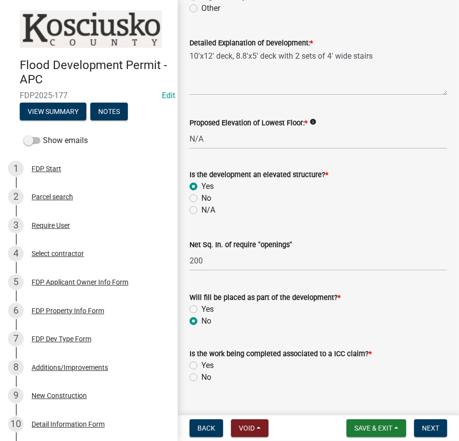
click at [201, 375] on label "No" at bounding box center [206, 378] width 10 height 12
click at [201, 375] on input "No" at bounding box center [204, 375] width 6 height 6
radio input "true"
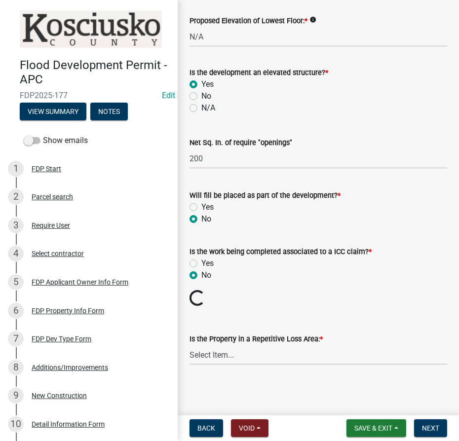
scroll to position [354, 0]
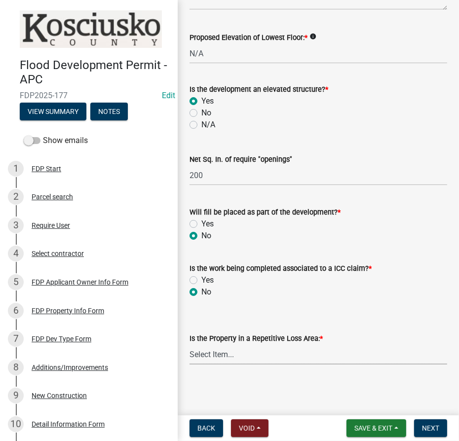
click at [239, 351] on select "Select Item... N/A Sycamore Briarwood EMS T41 EMS T13B Shore Acres EMS B40F EMS…" at bounding box center [319, 355] width 258 height 20
click at [190, 345] on select "Select Item... N/A Sycamore Briarwood EMS T41 EMS T13B Shore Acres EMS B40F EMS…" at bounding box center [319, 355] width 258 height 20
select select "e3c360ee-7977-4b9d-91ef-f00a4a3ecee8"
click at [432, 432] on span "Next" at bounding box center [430, 429] width 17 height 8
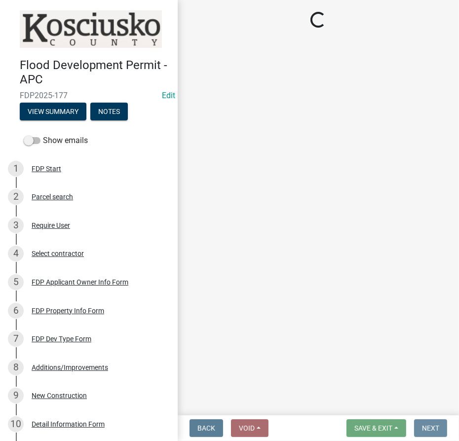
scroll to position [0, 0]
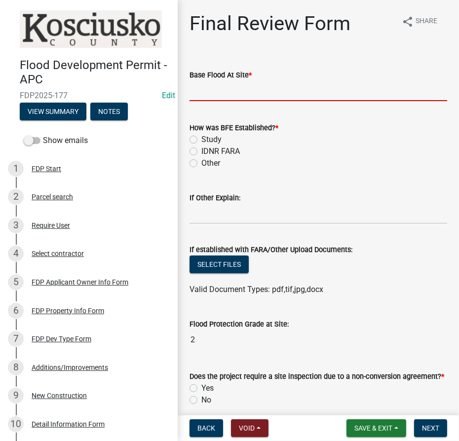
click at [240, 97] on input "text" at bounding box center [319, 91] width 258 height 20
type input "828.9"
click at [201, 154] on label "IDNR FARA" at bounding box center [220, 152] width 39 height 12
click at [201, 152] on input "IDNR FARA" at bounding box center [204, 149] width 6 height 6
radio input "true"
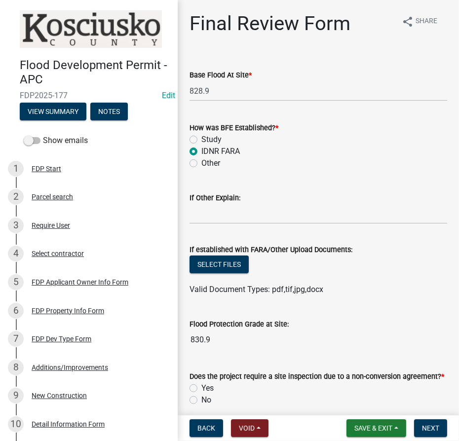
scroll to position [179, 0]
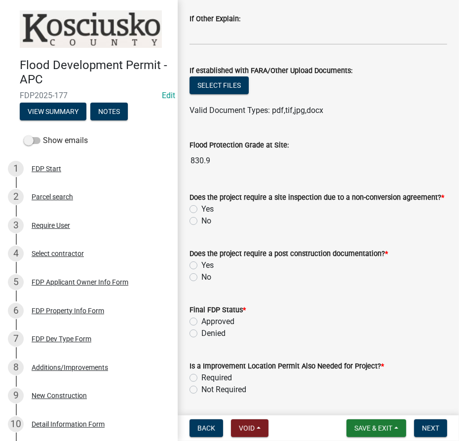
click at [201, 219] on label "No" at bounding box center [206, 221] width 10 height 12
click at [201, 219] on input "No" at bounding box center [204, 218] width 6 height 6
radio input "true"
click at [201, 276] on label "No" at bounding box center [206, 278] width 10 height 12
click at [201, 276] on input "No" at bounding box center [204, 275] width 6 height 6
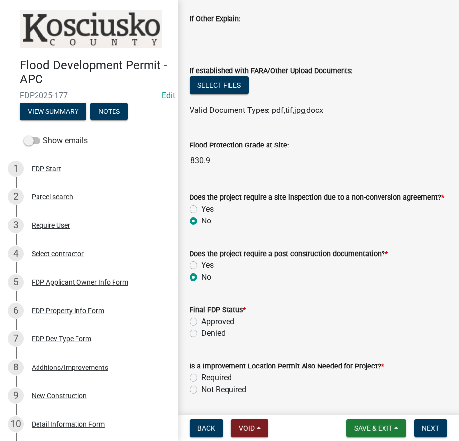
radio input "true"
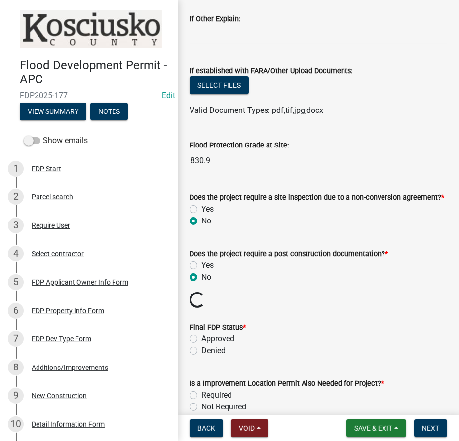
click at [201, 337] on label "Approved" at bounding box center [217, 339] width 33 height 12
click at [201, 337] on input "Approved" at bounding box center [204, 336] width 6 height 6
radio input "true"
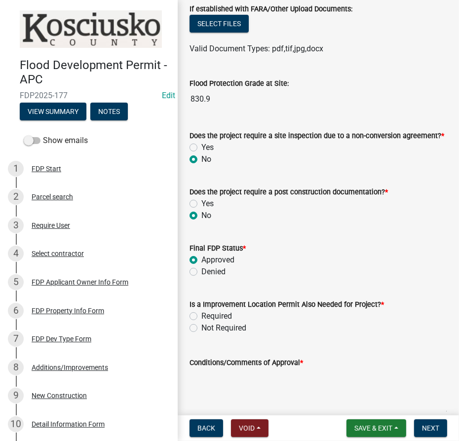
scroll to position [314, 0]
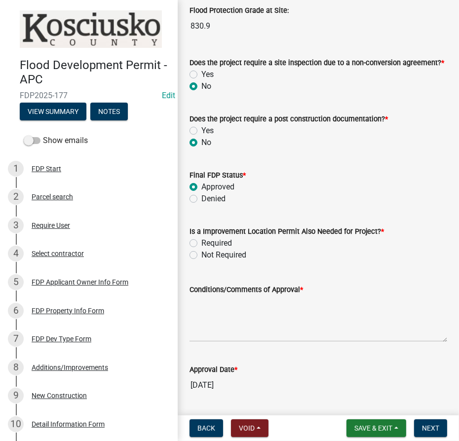
click at [201, 241] on label "Required" at bounding box center [216, 243] width 31 height 12
click at [201, 241] on input "Required" at bounding box center [204, 240] width 6 height 6
radio input "true"
click at [218, 304] on textarea "Conditions/Comments of Approval *" at bounding box center [319, 319] width 258 height 46
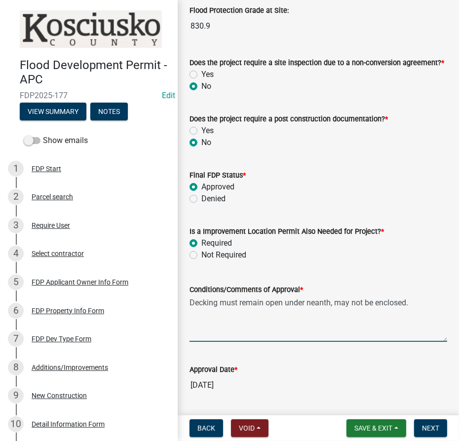
drag, startPoint x: 327, startPoint y: 305, endPoint x: 295, endPoint y: 298, distance: 32.2
click at [295, 298] on textarea "Decking must remain open under neanth, may not be enclosed." at bounding box center [319, 319] width 258 height 46
click at [303, 303] on textarea "Decking must remain open under neanth, may not be enclosed." at bounding box center [319, 319] width 258 height 46
click at [313, 319] on textarea "Decking must remain open underneanth, may not be enclosed." at bounding box center [319, 319] width 258 height 46
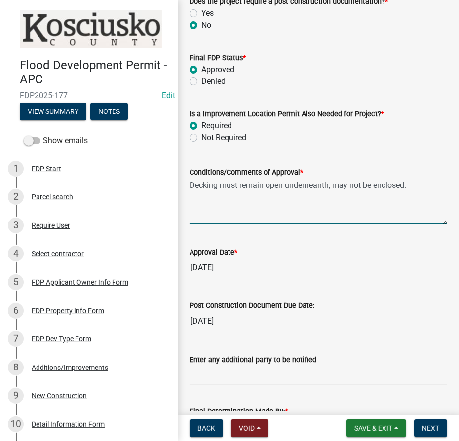
scroll to position [538, 0]
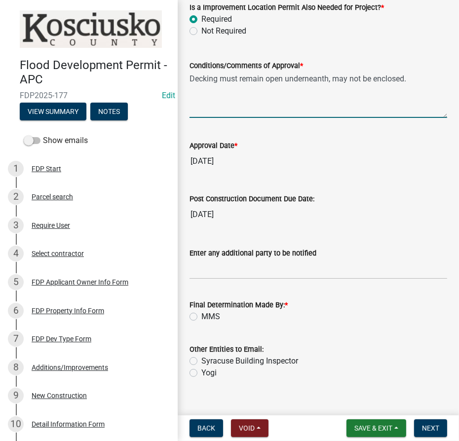
type textarea "Decking must remain open underneanth, may not be enclosed."
click at [201, 316] on label "MMS" at bounding box center [210, 317] width 19 height 12
click at [201, 316] on input "MMS" at bounding box center [204, 314] width 6 height 6
radio input "true"
click at [430, 430] on span "Next" at bounding box center [430, 429] width 17 height 8
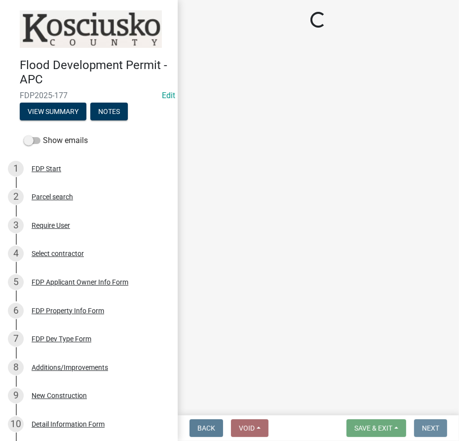
scroll to position [0, 0]
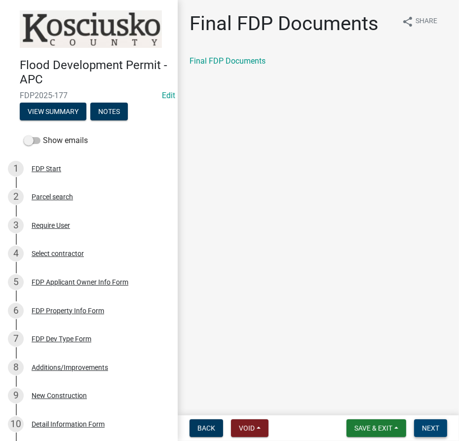
click at [437, 428] on span "Next" at bounding box center [430, 429] width 17 height 8
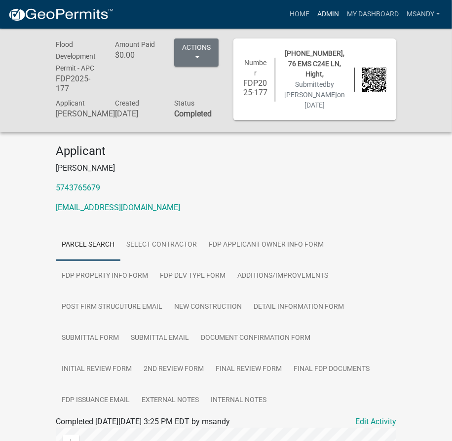
click at [319, 12] on link "Admin" at bounding box center [329, 14] width 30 height 19
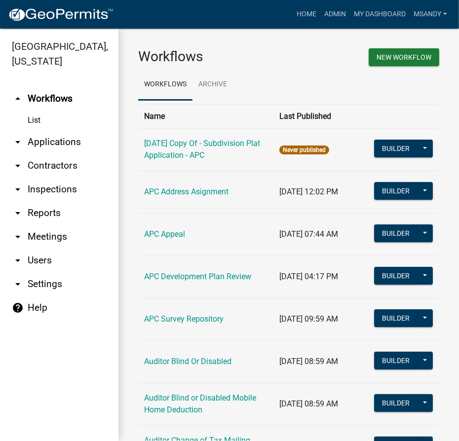
click at [78, 144] on link "arrow_drop_down Applications" at bounding box center [59, 142] width 118 height 24
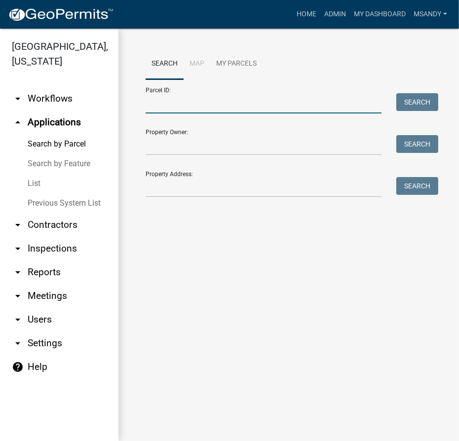
click at [248, 100] on input "Parcel ID:" at bounding box center [264, 103] width 236 height 20
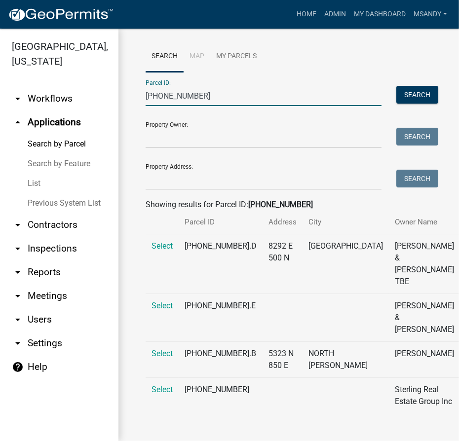
scroll to position [78, 0]
type input "[PHONE_NUMBER]"
click at [163, 385] on span "Select" at bounding box center [162, 389] width 21 height 9
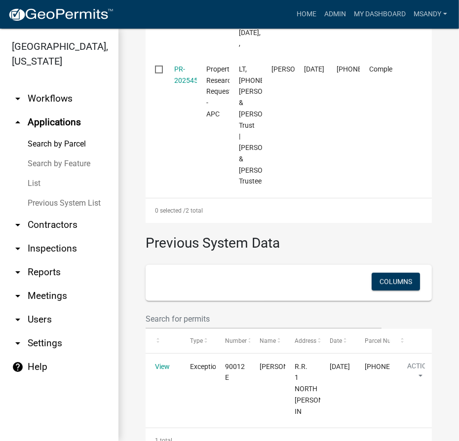
scroll to position [617, 0]
